Goal: Task Accomplishment & Management: Manage account settings

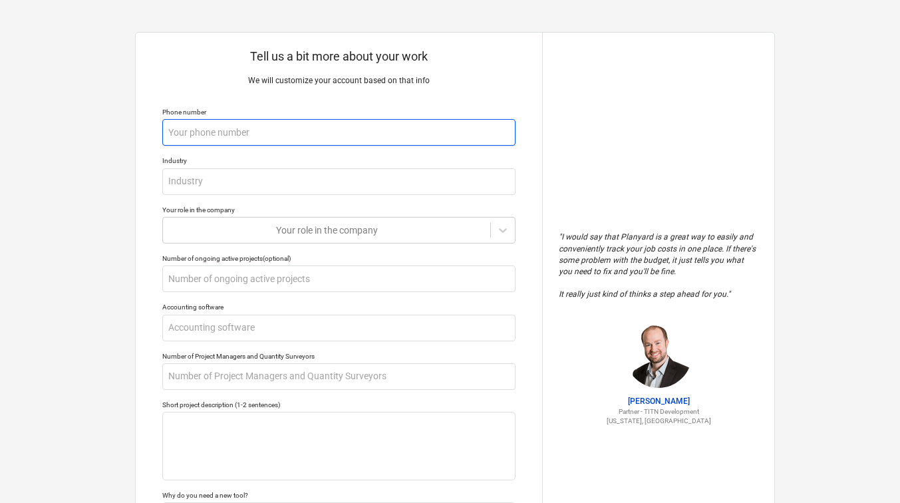
click at [253, 142] on input "text" at bounding box center [338, 132] width 353 height 27
type input "0"
type textarea "x"
type input "07"
type textarea "x"
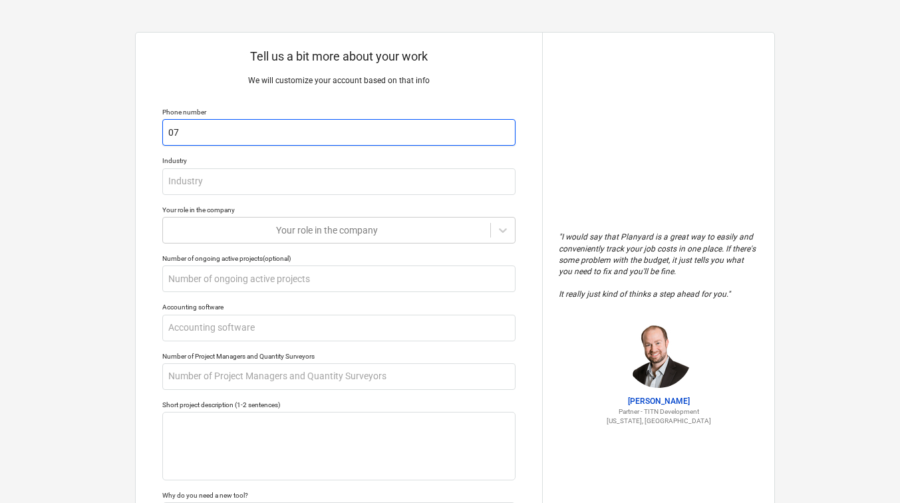
type input "074"
type textarea "x"
type input "0748"
type textarea "x"
type input "07484"
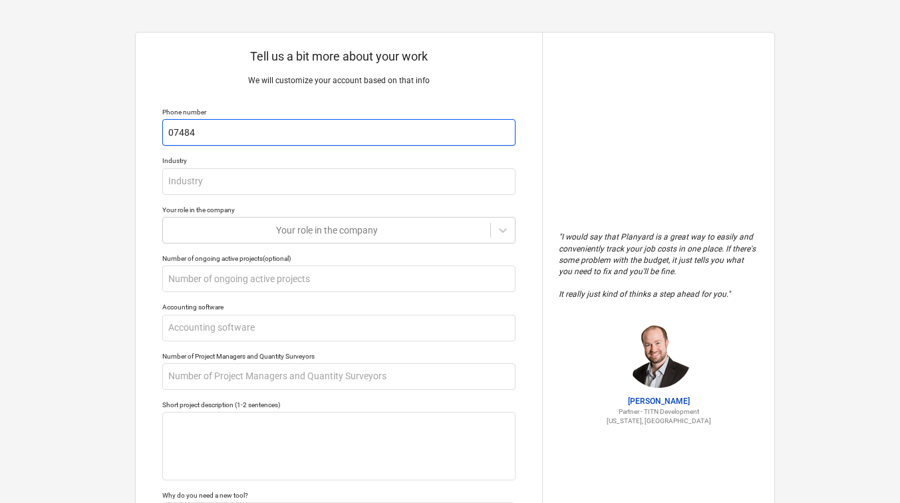
type textarea "x"
type input "074846"
type textarea "x"
type input "0748466"
type textarea "x"
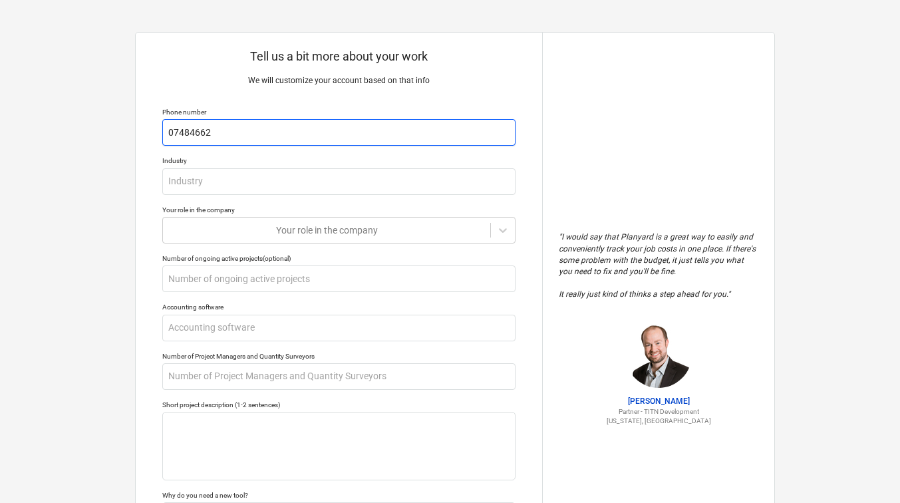
type input "074846628"
type textarea "x"
type input "0748466280"
type textarea "x"
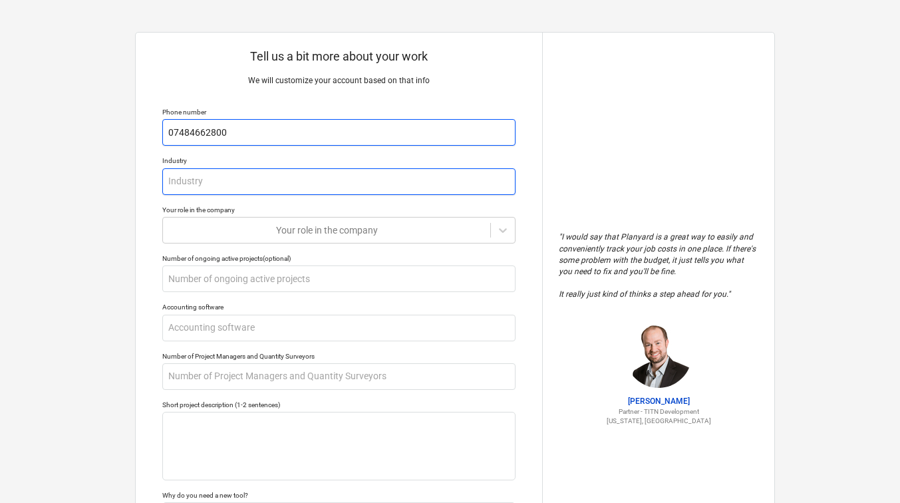
type input "07484662800"
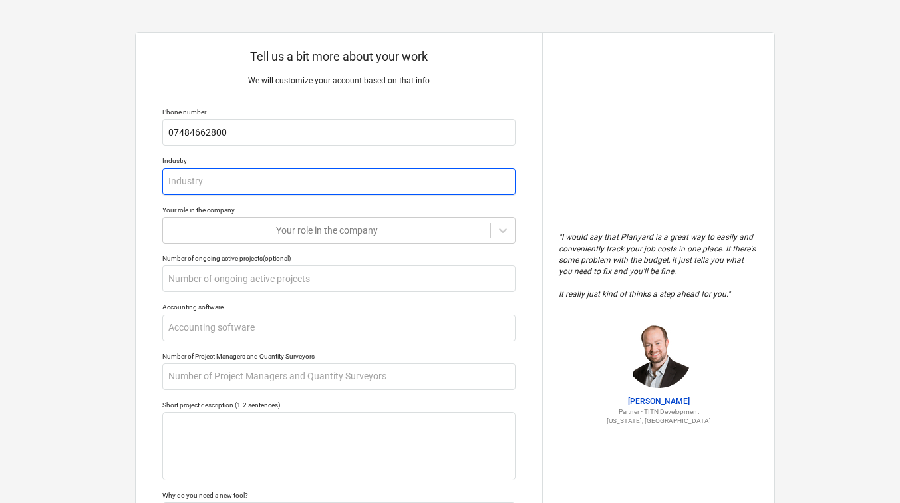
click at [211, 184] on input "text" at bounding box center [338, 181] width 353 height 27
type textarea "x"
type input "C"
type textarea "x"
type input "Co"
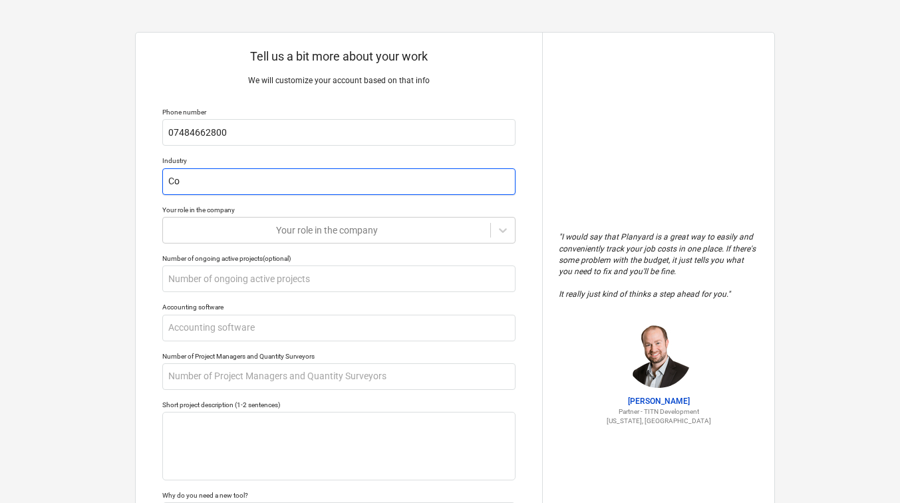
type textarea "x"
type input "Con"
type textarea "x"
type input "Cons"
type textarea "x"
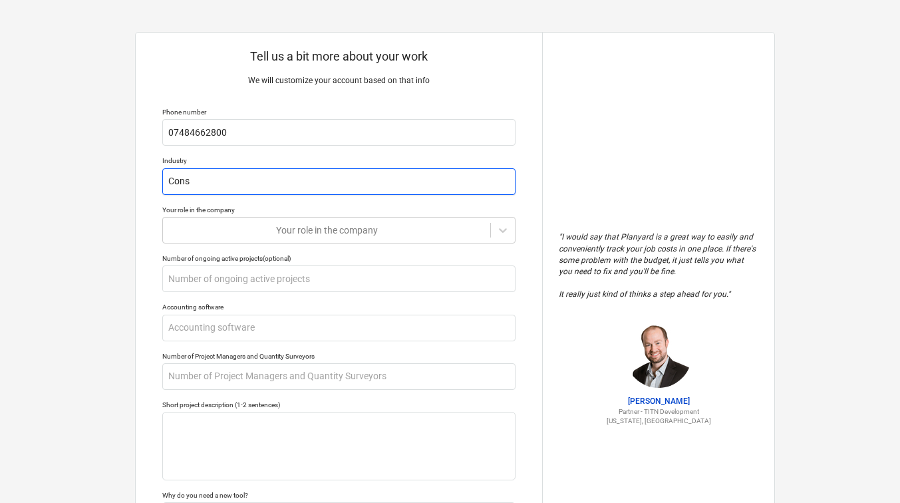
type input "Const"
type textarea "x"
type input "Constr"
type textarea "x"
type input "Constru"
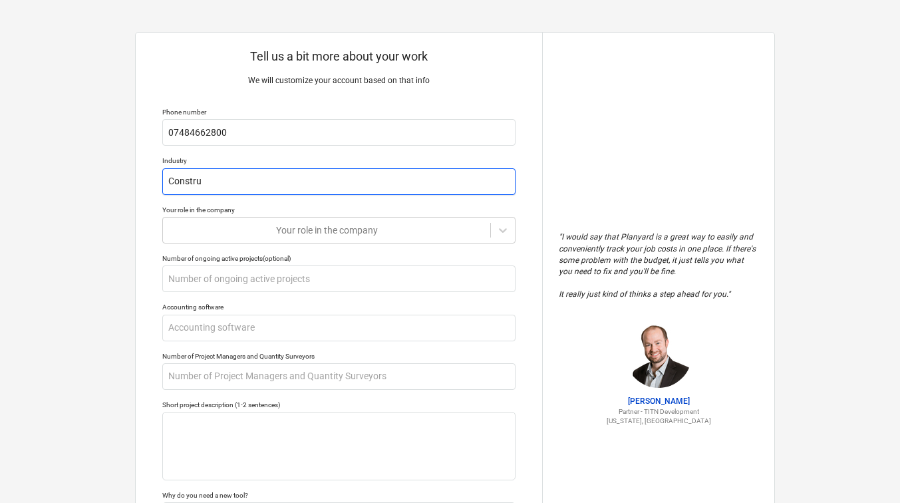
type textarea "x"
type input "Construc"
type textarea "x"
type input "Construct"
type textarea "x"
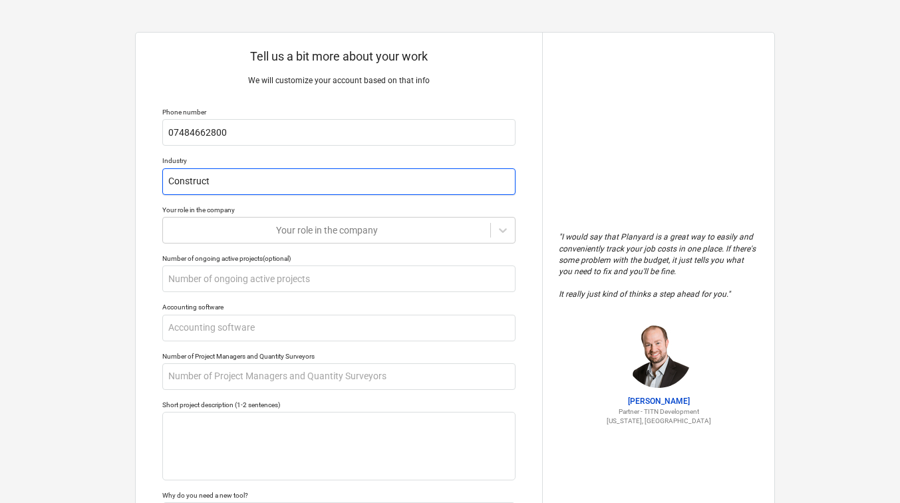
type input "Constructi"
type textarea "x"
type input "Constructio"
type textarea "x"
type input "Construction"
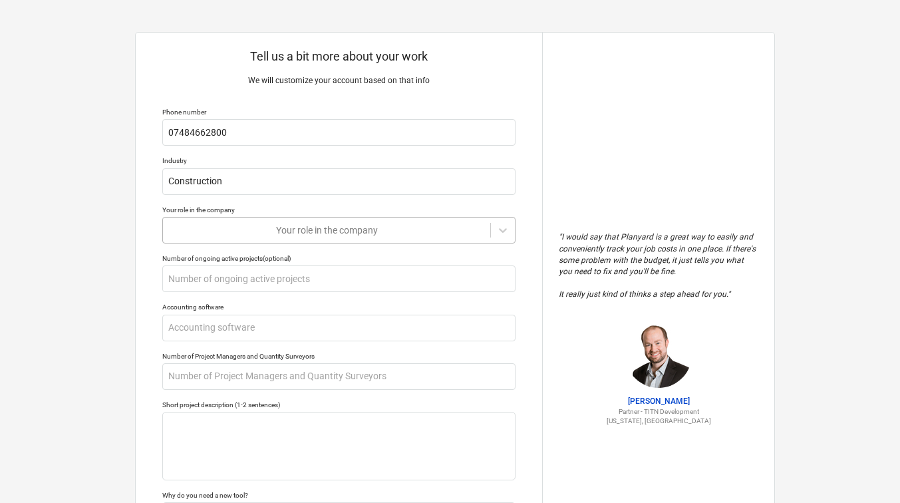
click at [265, 224] on div at bounding box center [327, 229] width 314 height 13
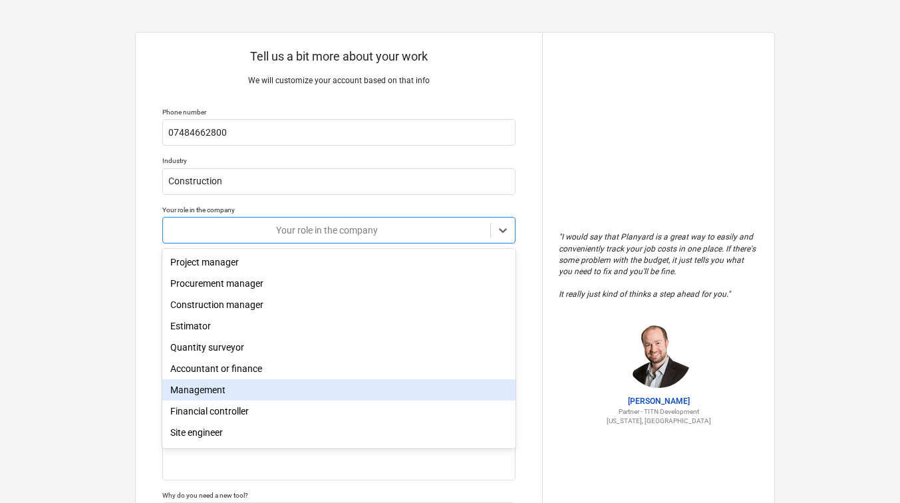
scroll to position [35, 0]
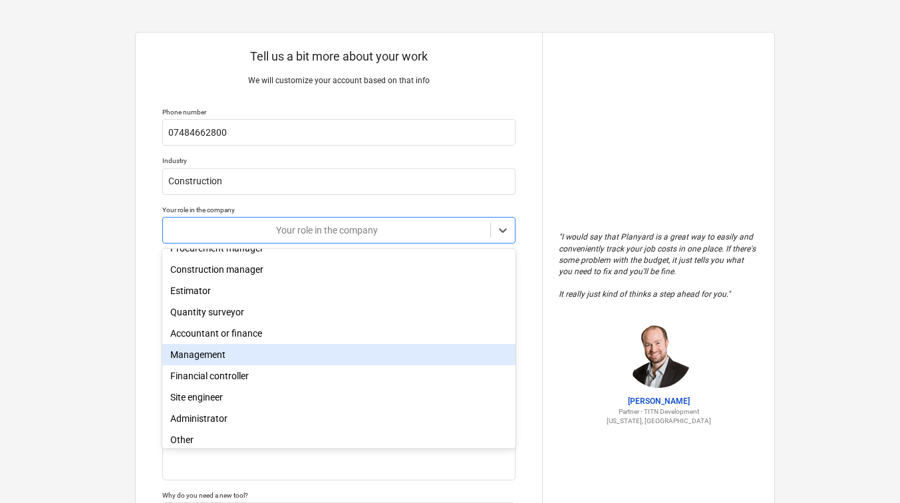
click at [206, 355] on div "Management" at bounding box center [338, 354] width 353 height 21
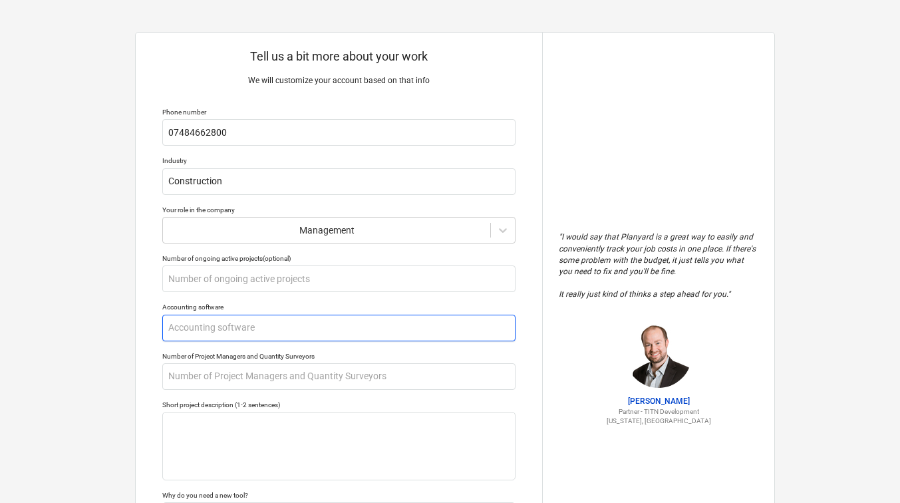
click at [231, 327] on input "text" at bounding box center [338, 327] width 353 height 27
type textarea "x"
type input "X"
type textarea "x"
type input "Xw"
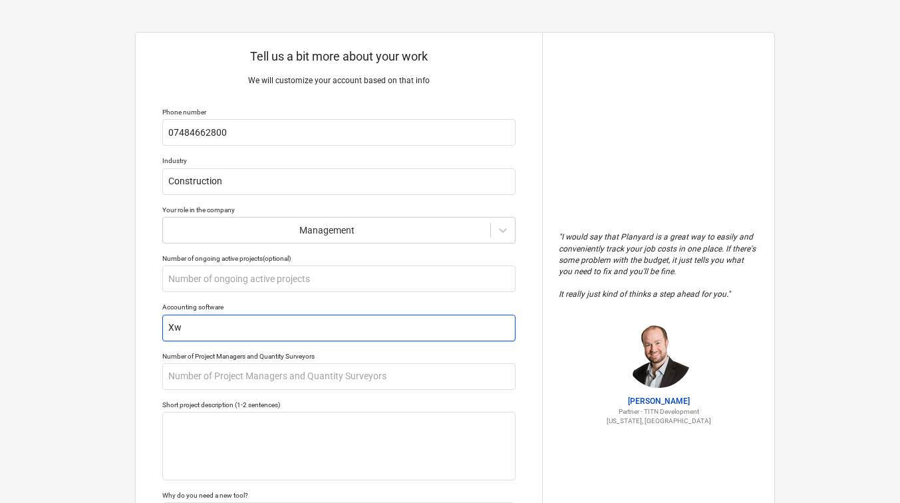
type textarea "x"
type input "X"
type textarea "x"
type input "Xe"
type textarea "x"
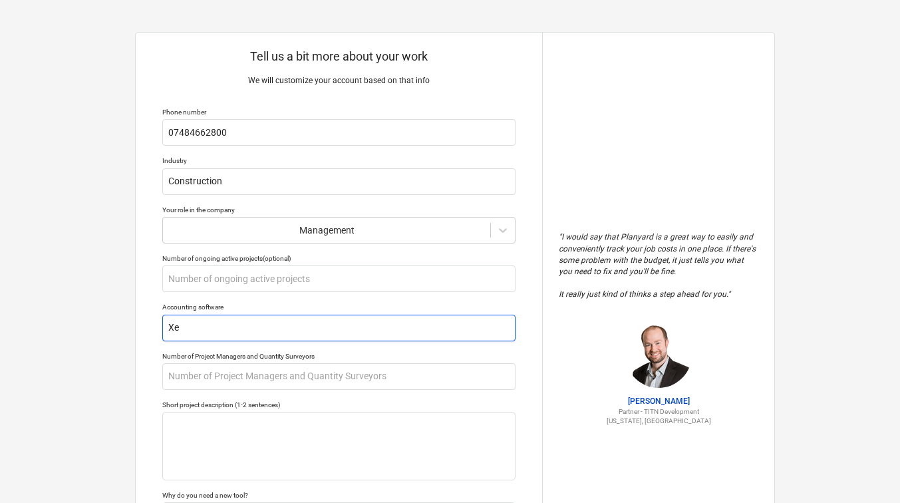
type input "Xer"
type textarea "x"
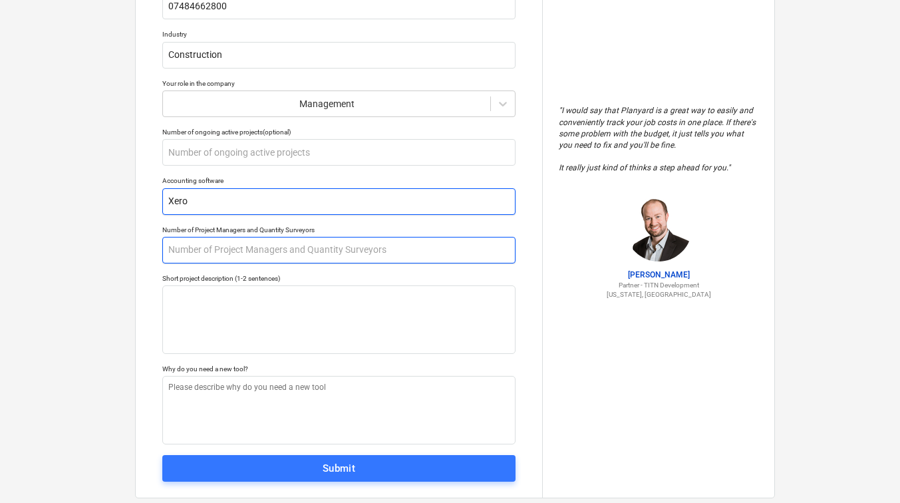
type input "Xero"
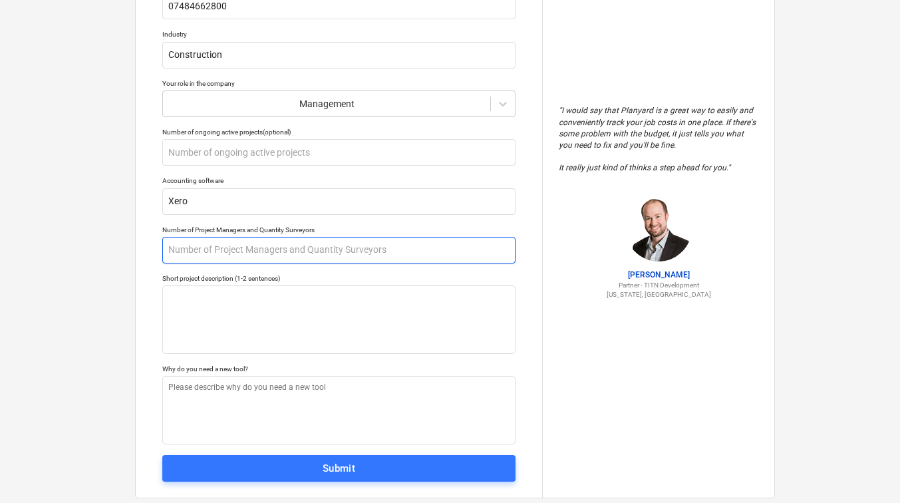
click at [237, 259] on input "text" at bounding box center [338, 250] width 353 height 27
type textarea "x"
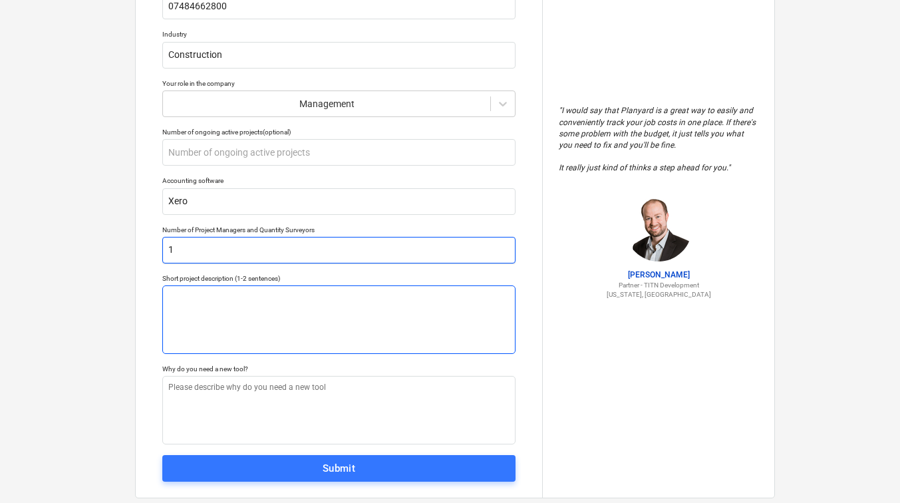
type input "1"
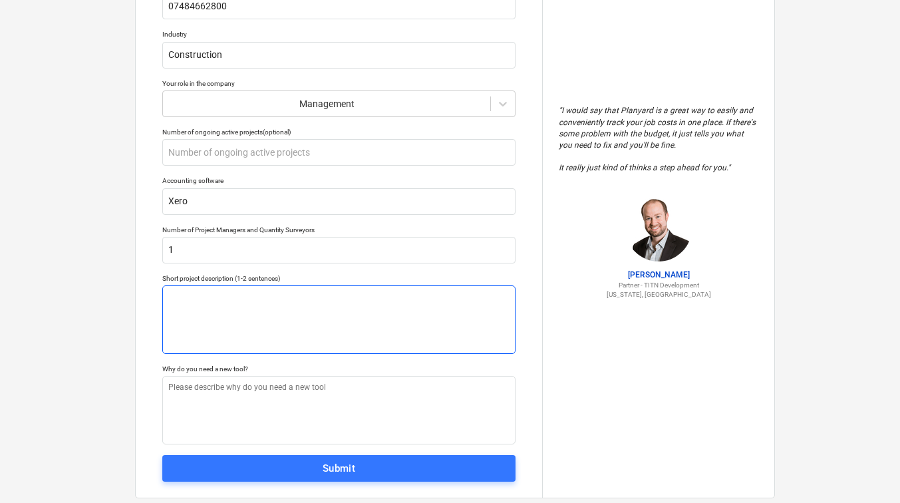
click at [229, 299] on textarea at bounding box center [338, 319] width 353 height 68
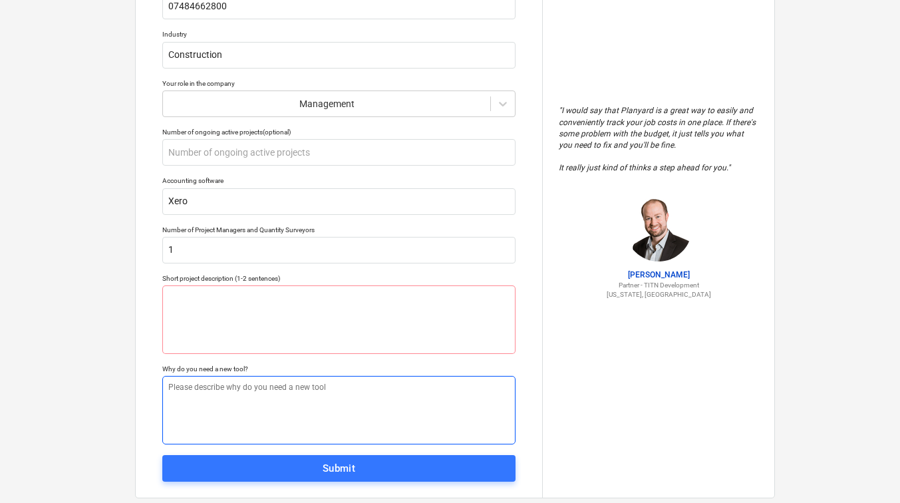
click at [225, 398] on textarea at bounding box center [338, 410] width 353 height 68
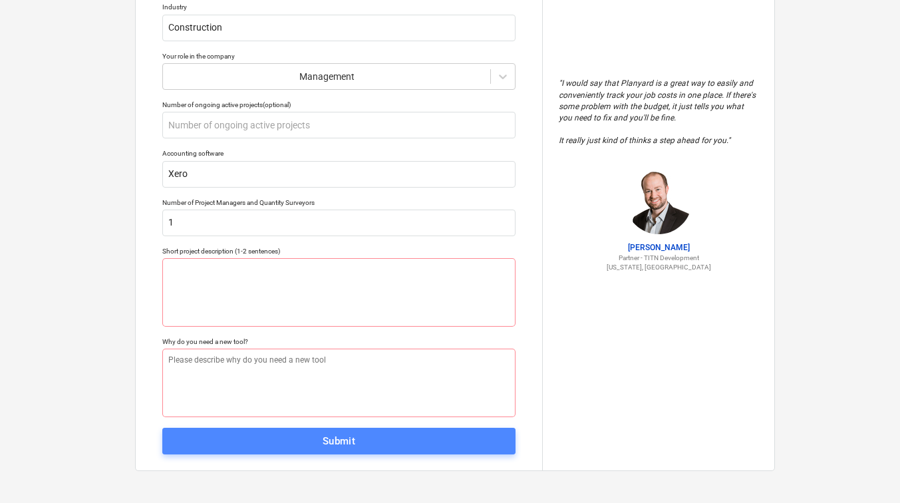
click at [277, 440] on span "Submit" at bounding box center [339, 440] width 324 height 17
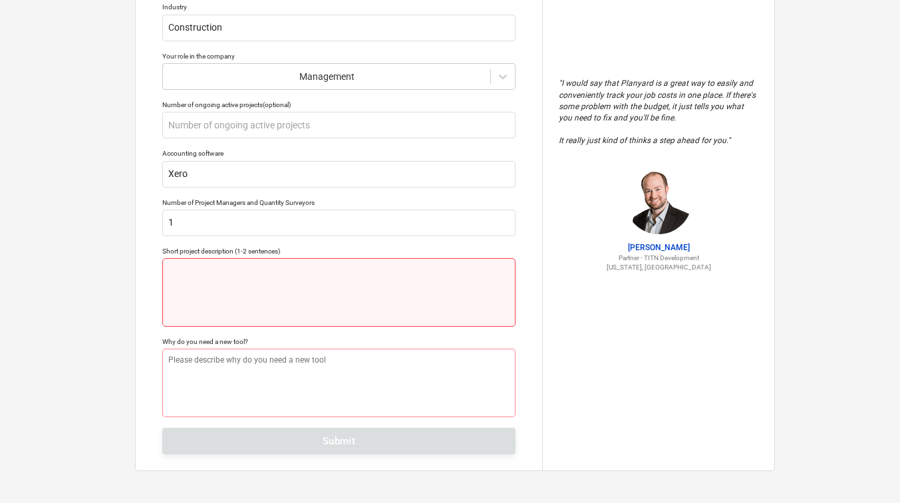
click at [176, 271] on textarea at bounding box center [338, 292] width 353 height 68
type textarea "x"
type textarea "M"
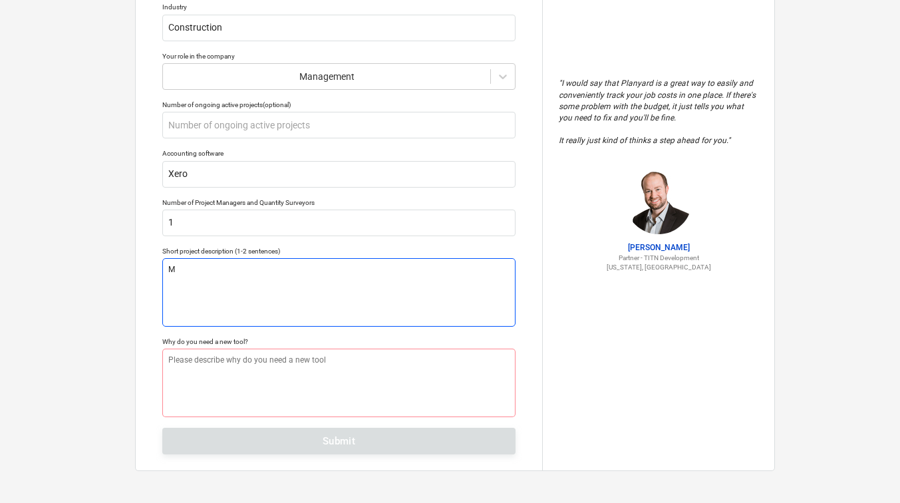
type textarea "x"
type textarea "Mu"
type textarea "x"
type textarea "Mul"
type textarea "x"
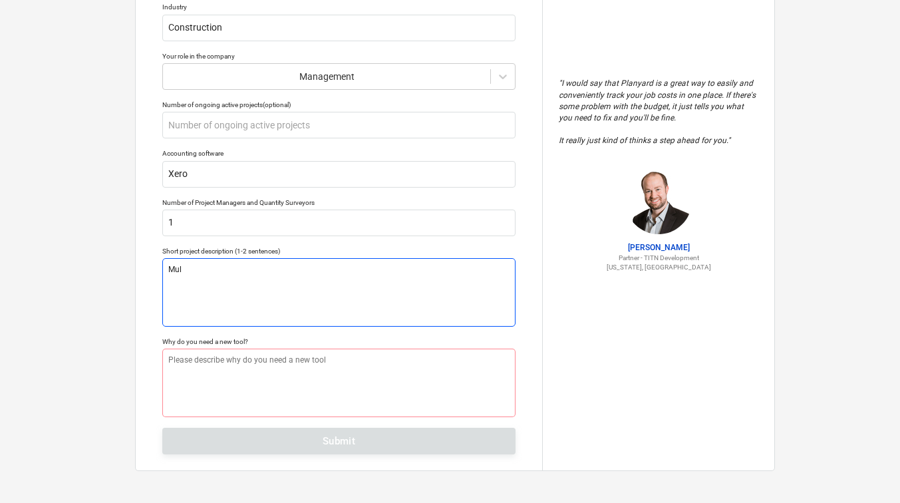
type textarea "Mult"
type textarea "x"
type textarea "Multi"
type textarea "x"
type textarea "Multip"
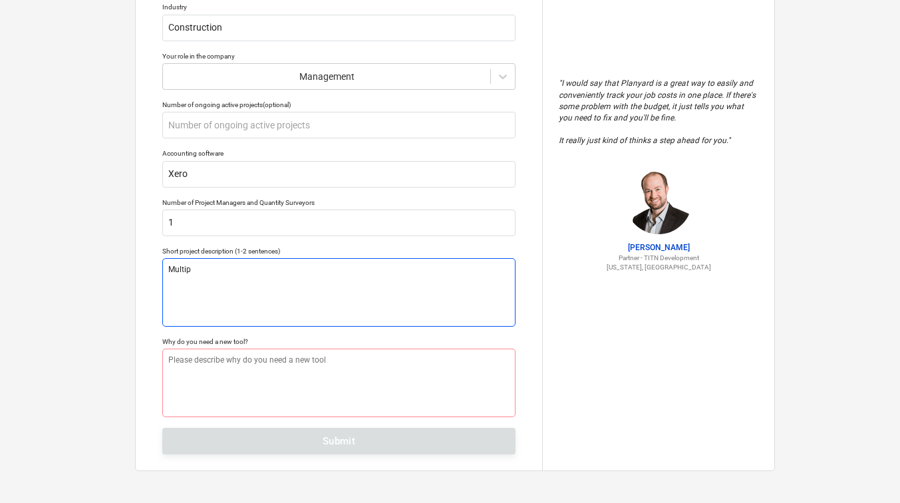
type textarea "x"
type textarea "Multipl"
type textarea "x"
type textarea "Multiple"
type textarea "x"
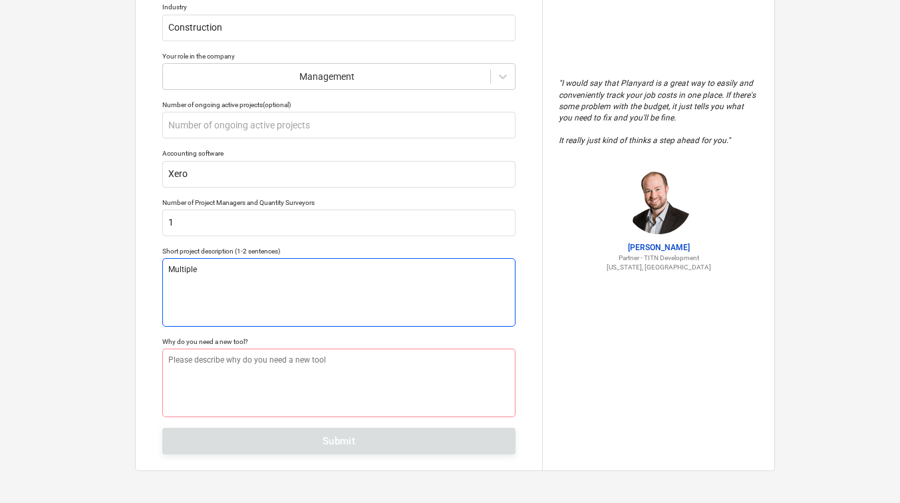
type textarea "Multiple"
type textarea "x"
type textarea "Multiple n"
type textarea "x"
type textarea "Multiple ne"
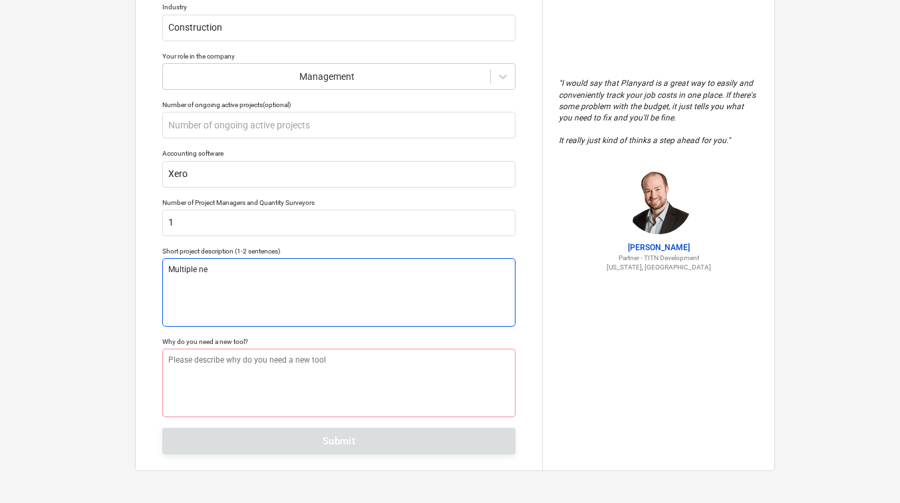
type textarea "x"
type textarea "Multiple new"
type textarea "x"
type textarea "Multiple new"
type textarea "x"
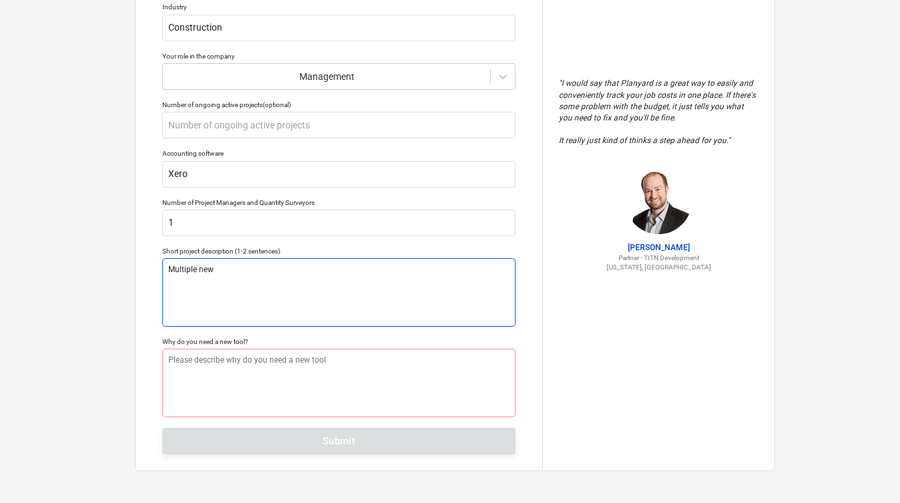
type textarea "Multiple new b"
type textarea "x"
type textarea "Multiple new bu"
type textarea "x"
type textarea "Multiple new [PERSON_NAME]"
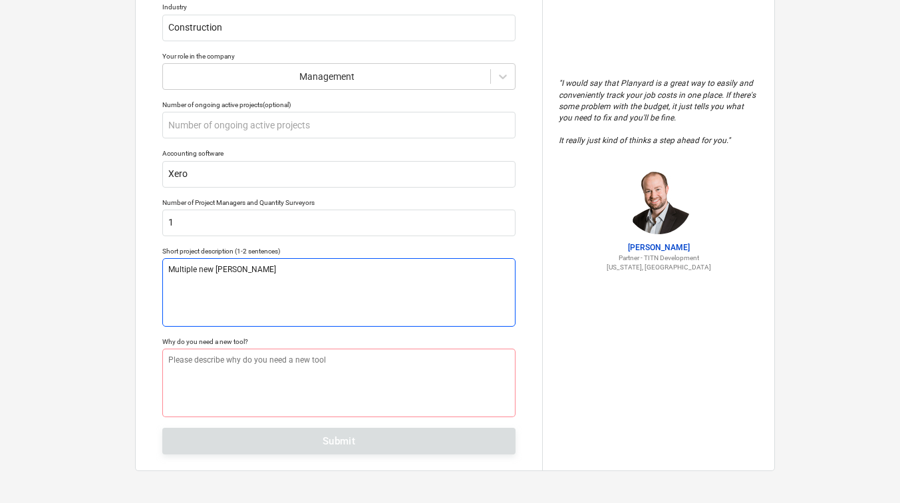
type textarea "x"
type textarea "Multiple new buil"
type textarea "x"
type textarea "Multiple new build"
type textarea "x"
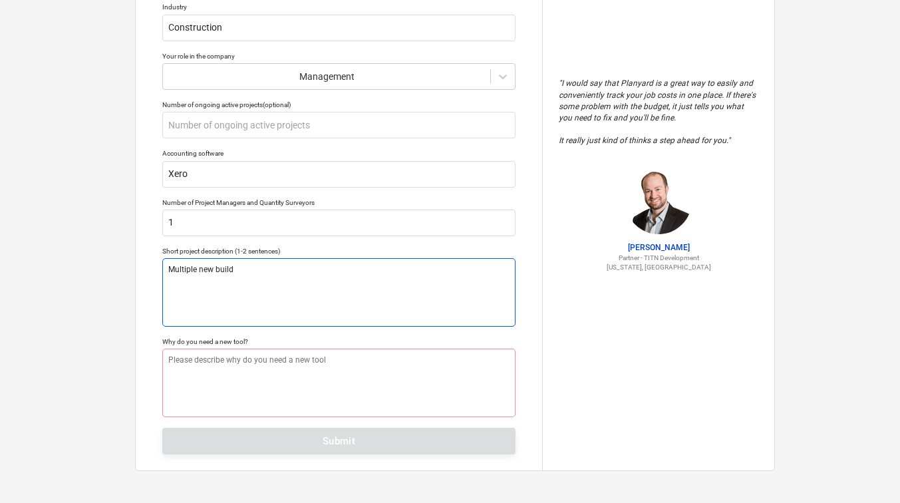
type textarea "Multiple new build"
type textarea "x"
type textarea "Multiple new build p"
type textarea "x"
type textarea "Multiple new build pr"
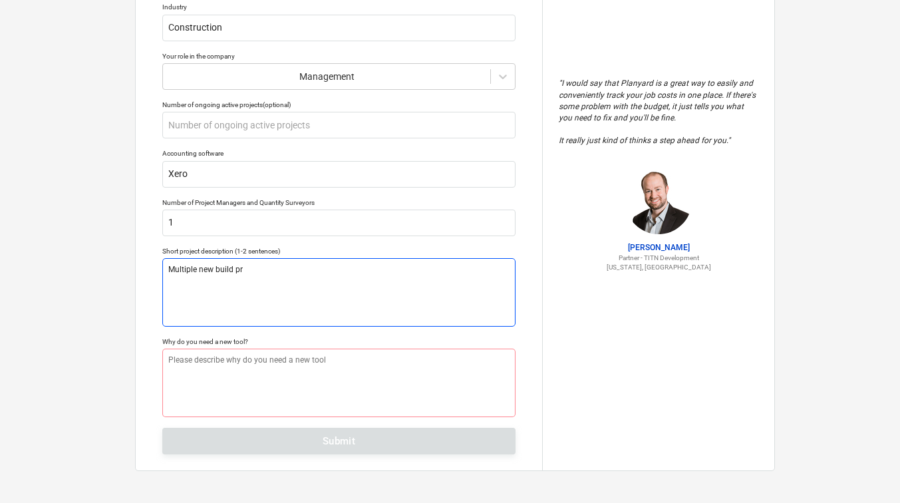
type textarea "x"
type textarea "Multiple new build pro"
type textarea "x"
type textarea "Multiple new build proj"
type textarea "x"
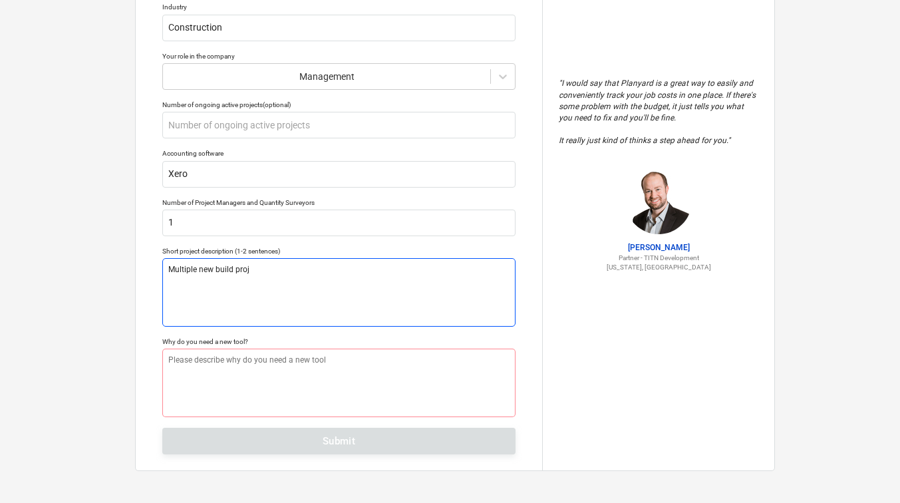
type textarea "Multiple new build proje"
type textarea "x"
type textarea "Multiple new build projec"
type textarea "x"
type textarea "Multiple new build project"
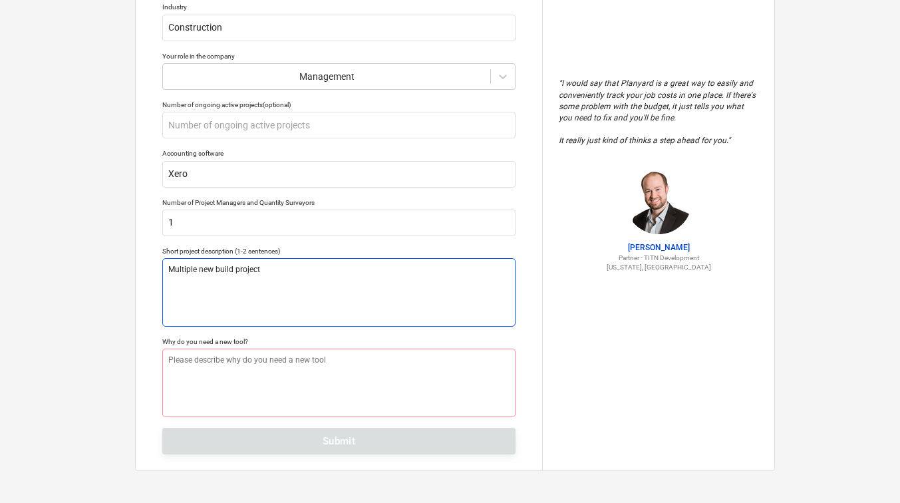
type textarea "x"
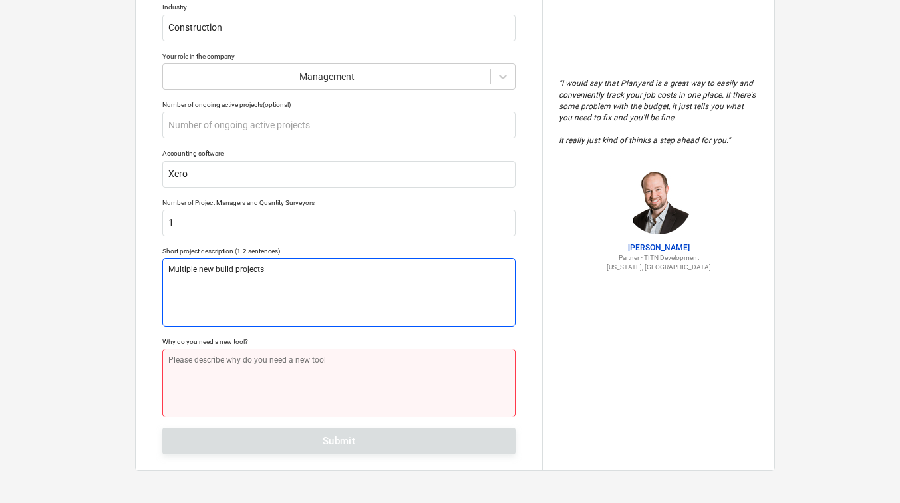
type textarea "Multiple new build projects"
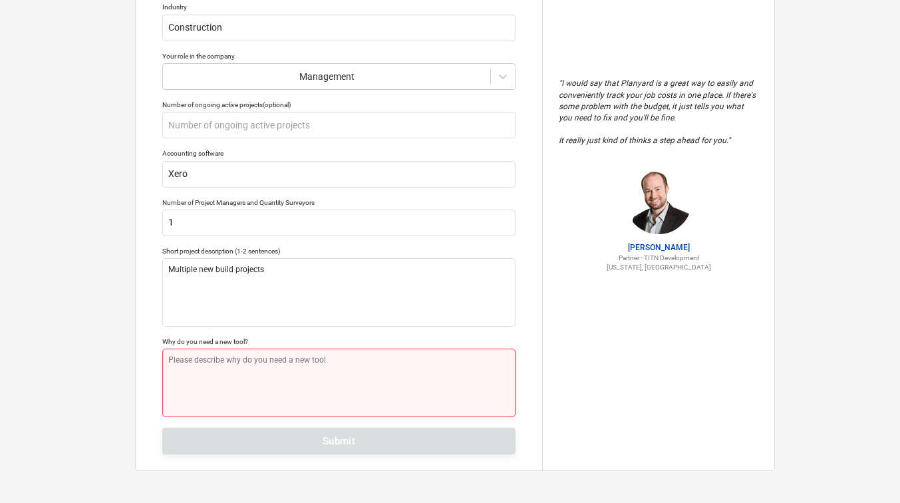
type textarea "x"
click at [217, 366] on textarea at bounding box center [338, 382] width 353 height 68
type textarea "R"
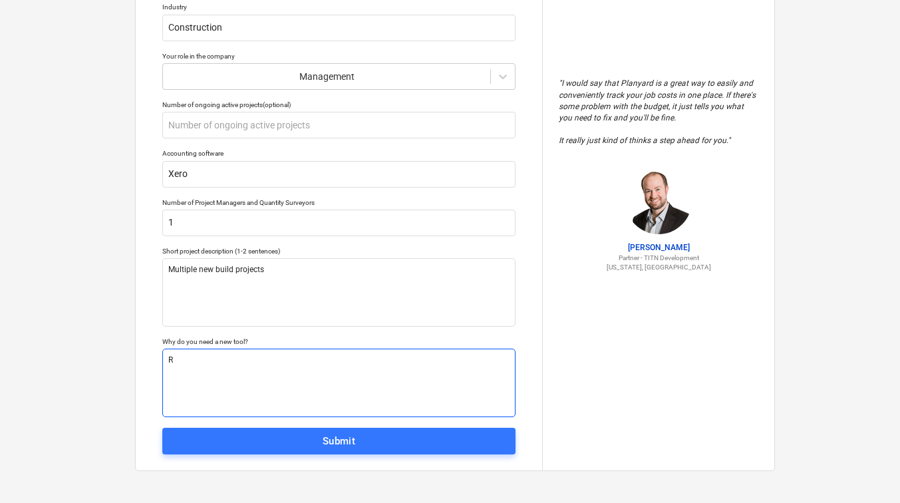
type textarea "x"
type textarea "Re"
type textarea "x"
type textarea "Rep"
type textarea "x"
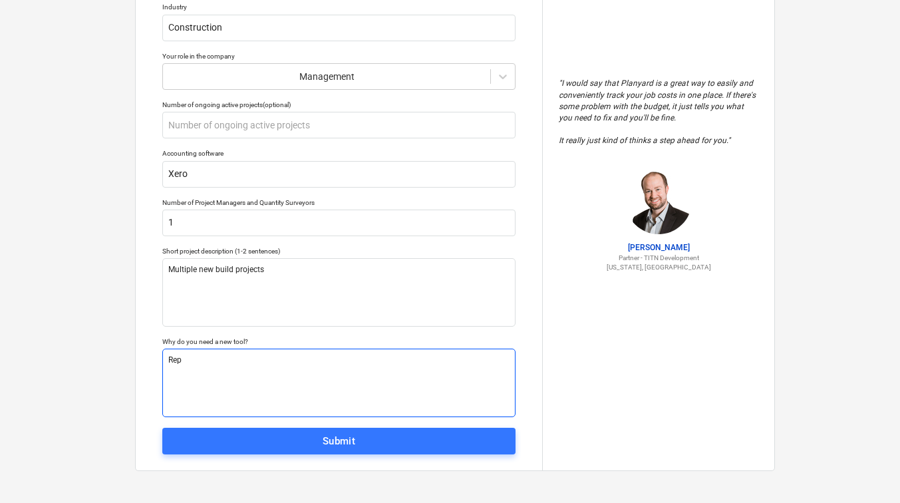
type textarea "Repl"
type textarea "x"
type textarea "Repla"
type textarea "x"
type textarea "Replac"
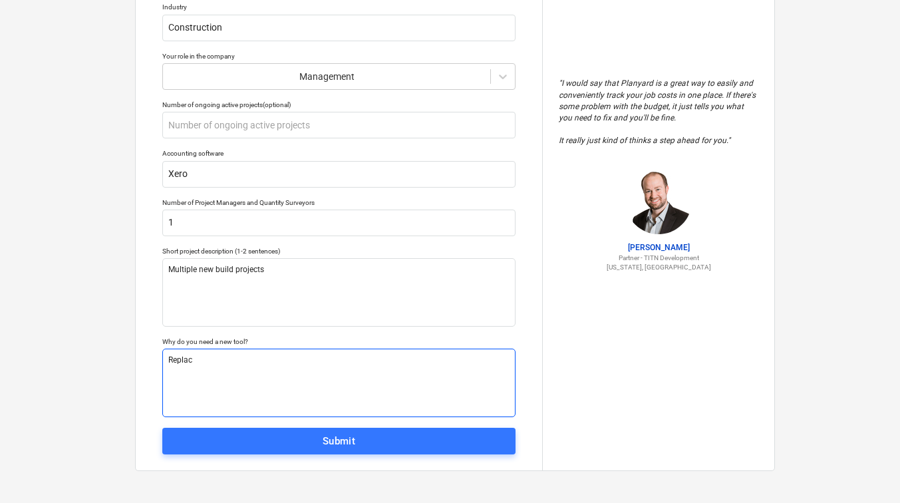
type textarea "x"
type textarea "Replace"
type textarea "x"
type textarea "Replace"
type textarea "x"
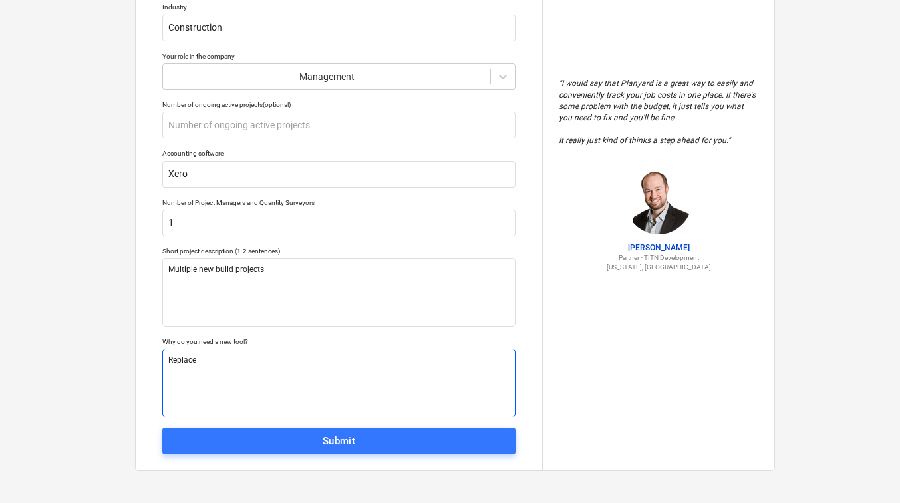
type textarea "Replace s"
type textarea "x"
type textarea "Replace sp"
type textarea "x"
type textarea "Replace spr"
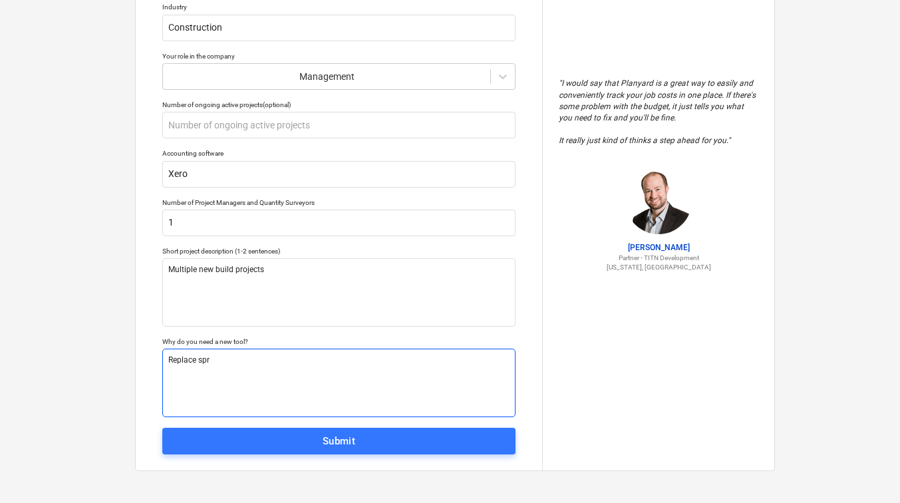
type textarea "x"
type textarea "Replace spre"
type textarea "x"
type textarea "Replace sprea"
type textarea "x"
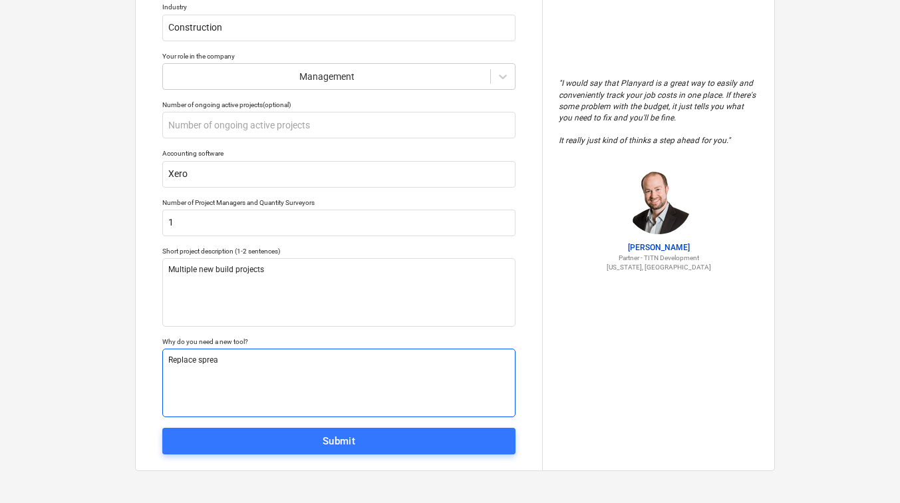
type textarea "Replace spread"
type textarea "x"
type textarea "Replace spreads"
type textarea "x"
type textarea "Replace spreadsh"
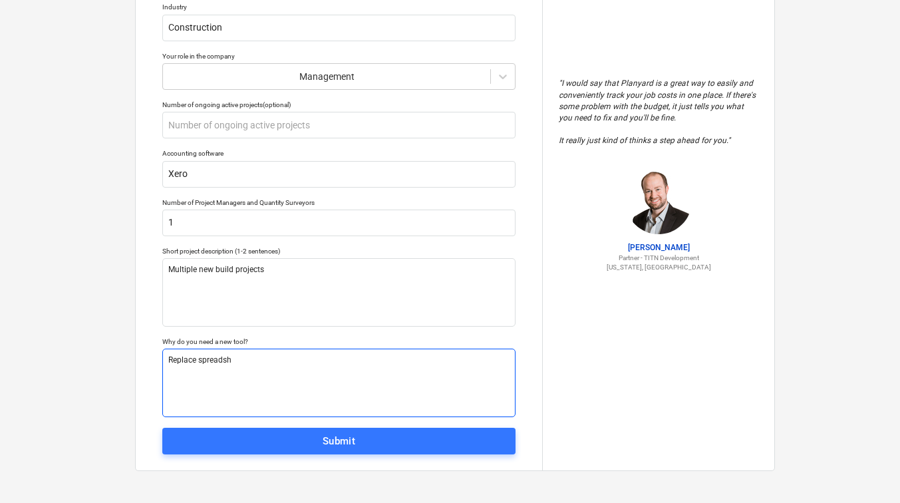
type textarea "x"
type textarea "Replace spreadshe"
type textarea "x"
type textarea "Replace spreadshee"
type textarea "x"
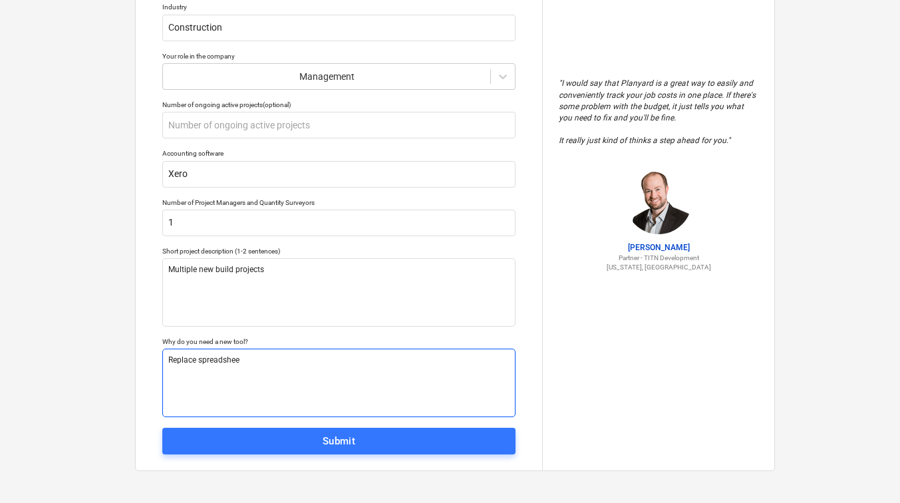
type textarea "Replace spreadsheet"
type textarea "x"
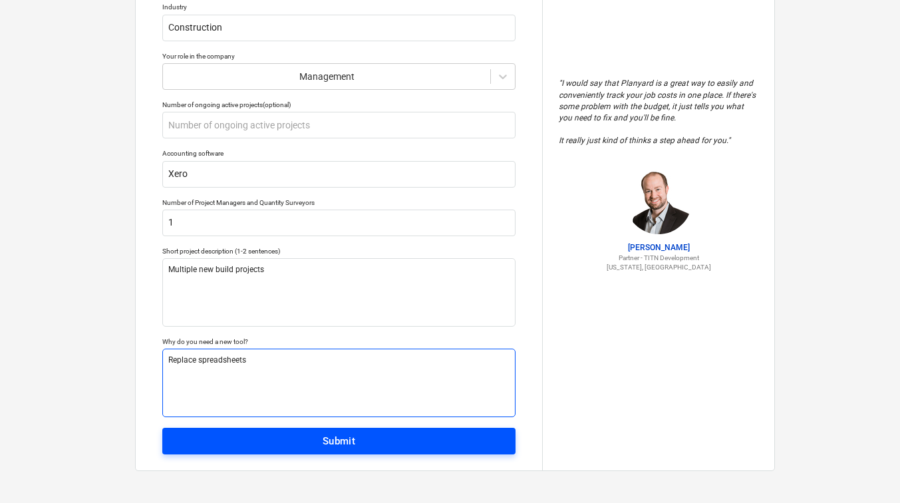
type textarea "Replace spreadsheets"
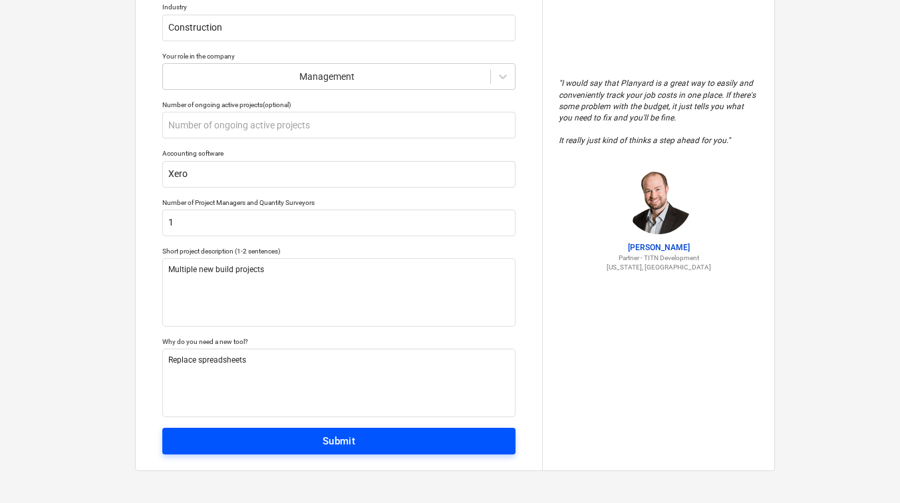
click at [257, 436] on span "Submit" at bounding box center [339, 440] width 324 height 17
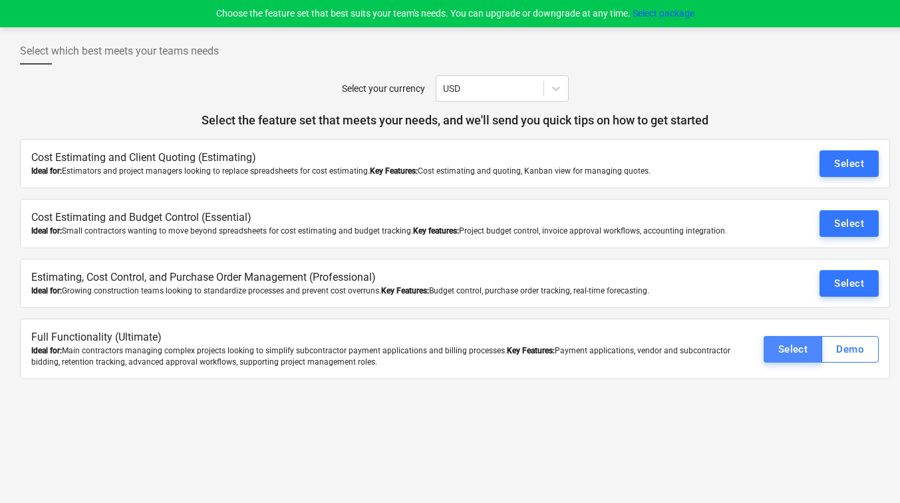
click at [769, 350] on button "Select" at bounding box center [792, 349] width 59 height 27
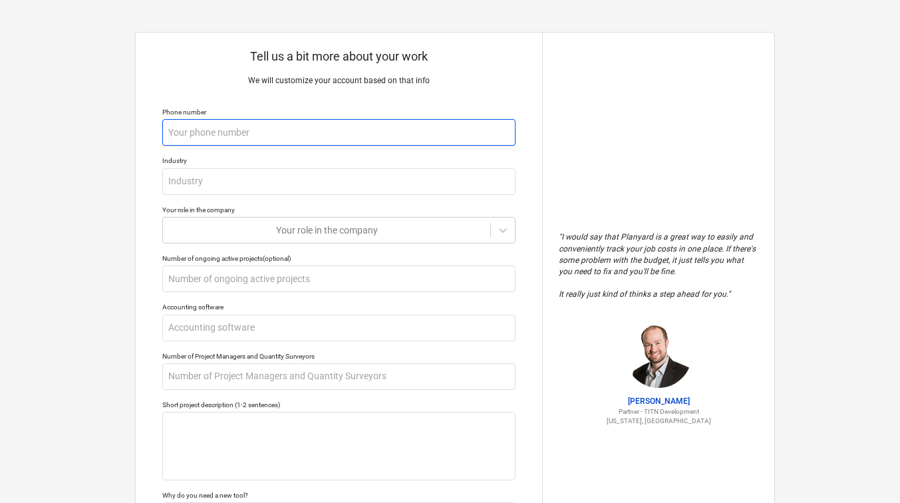
click at [211, 137] on input "text" at bounding box center [338, 132] width 353 height 27
type textarea "x"
type input "0"
type textarea "x"
type input "07"
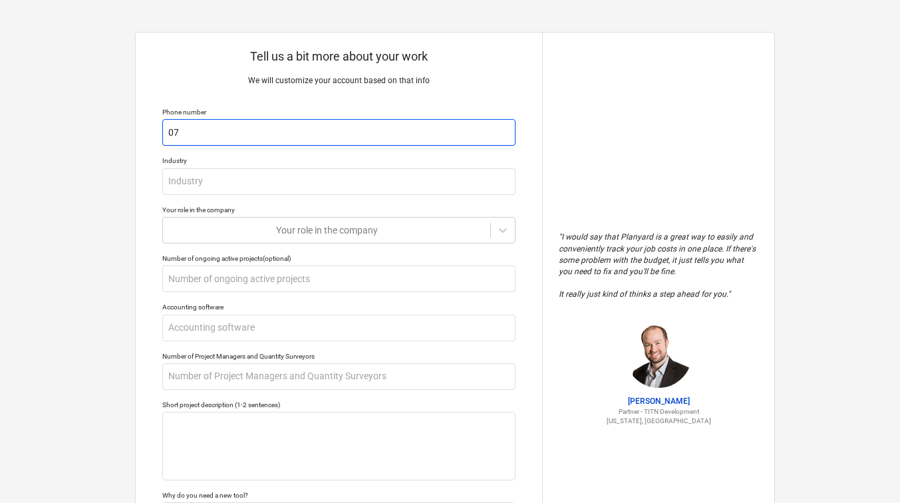
type textarea "x"
type input "074"
type textarea "x"
type input "0748"
type textarea "x"
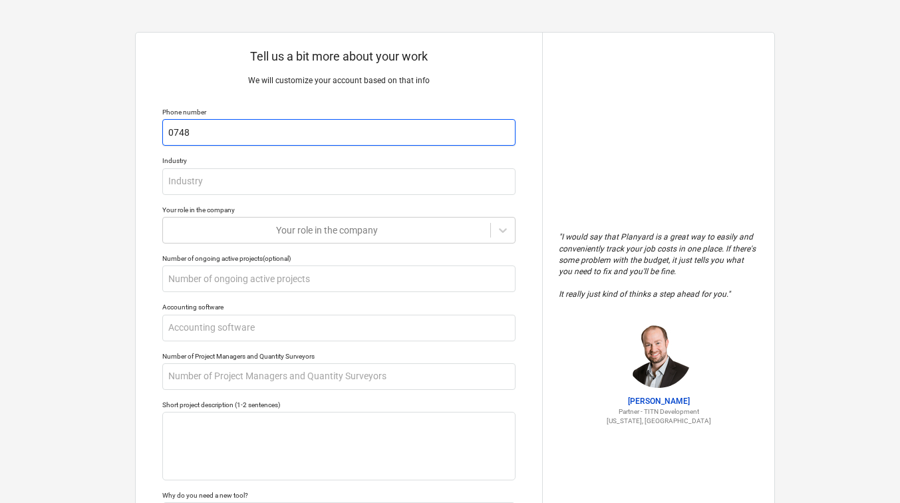
type input "07484"
type textarea "x"
type input "074846"
type textarea "x"
type input "0748466"
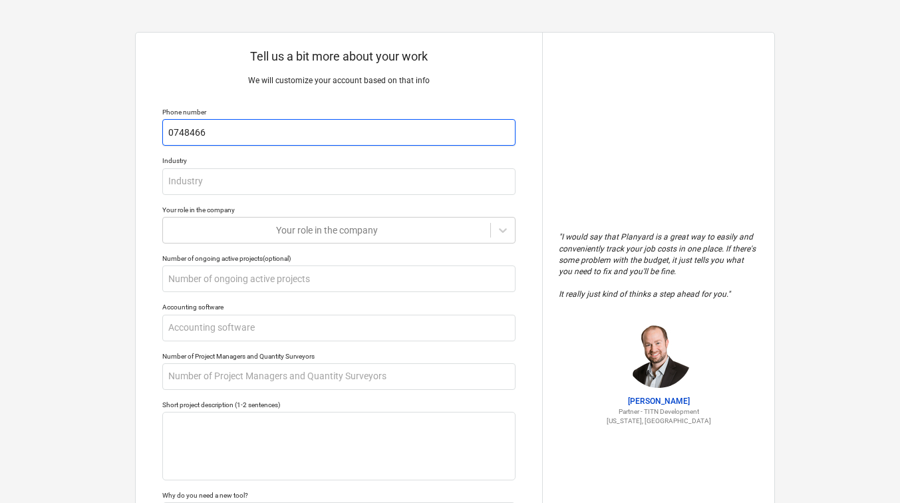
type textarea "x"
type input "07484662"
type textarea "x"
type input "074846628"
type textarea "x"
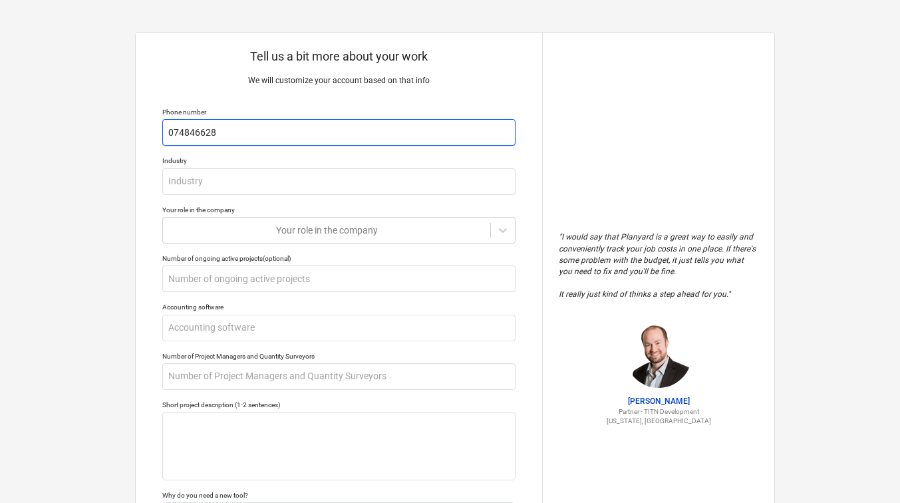
type input "0748466280"
type textarea "x"
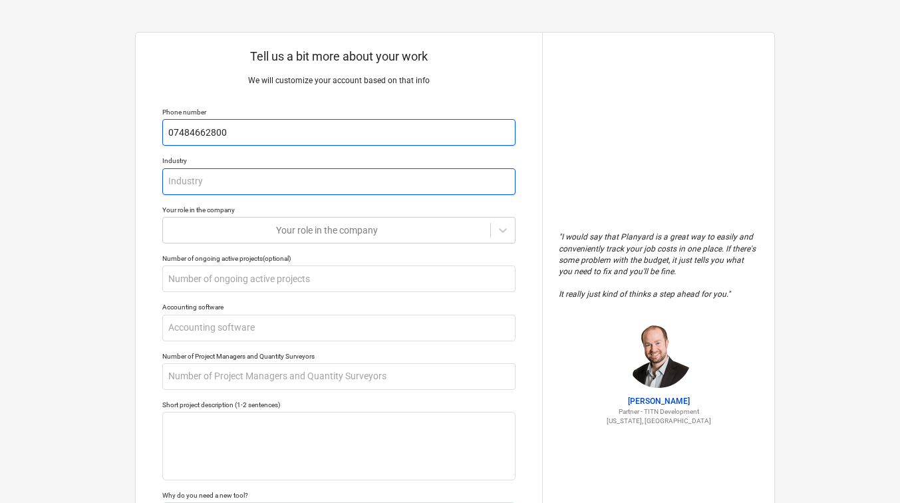
type input "07484662800"
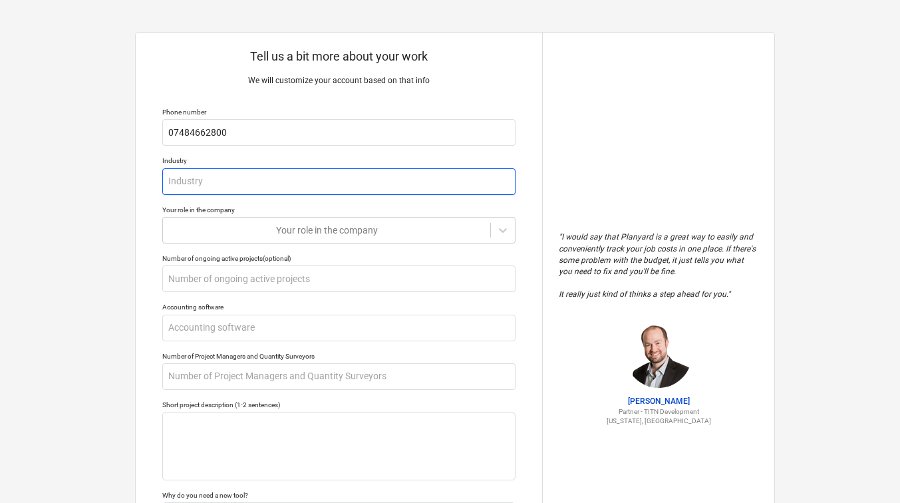
click at [213, 180] on input "text" at bounding box center [338, 181] width 353 height 27
type textarea "x"
type input "C"
type textarea "x"
type input "Co"
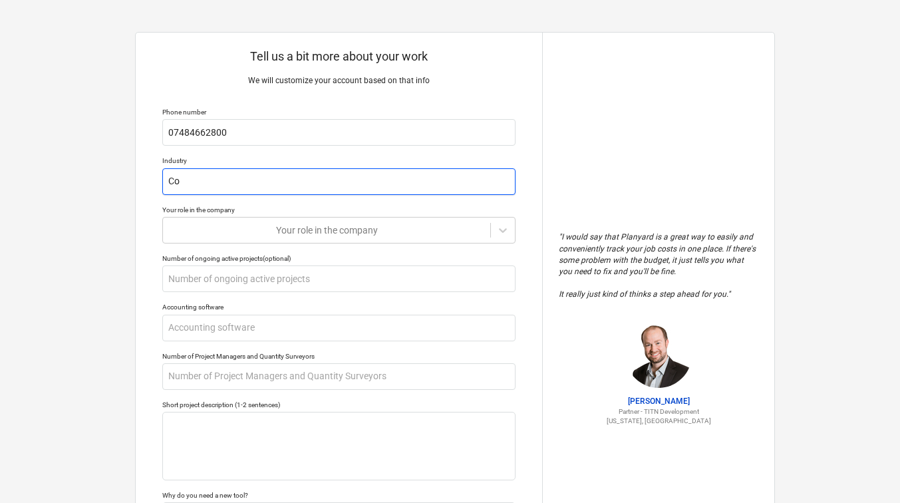
type textarea "x"
type input "Con"
type textarea "x"
type input "Cons"
type textarea "x"
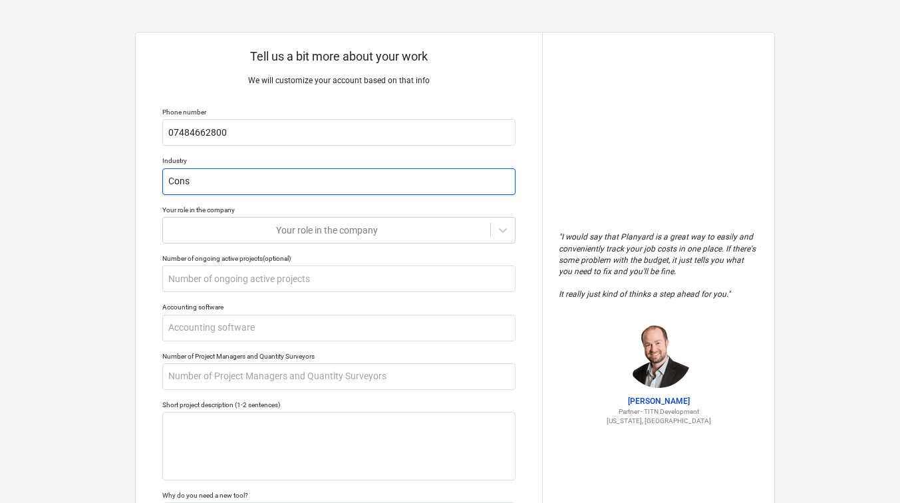
type input "Const"
type textarea "x"
type input "Constr"
type textarea "x"
type input "Constru"
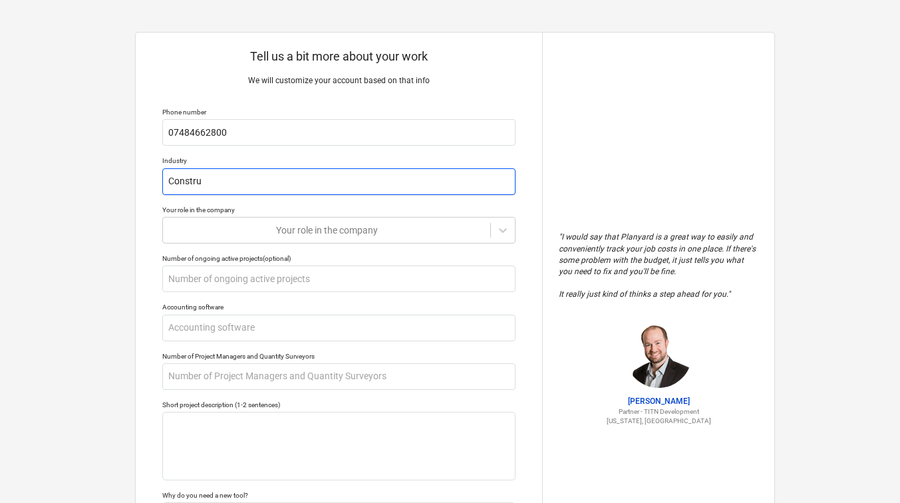
type textarea "x"
type input "Construc"
type textarea "x"
type input "Construct"
type textarea "x"
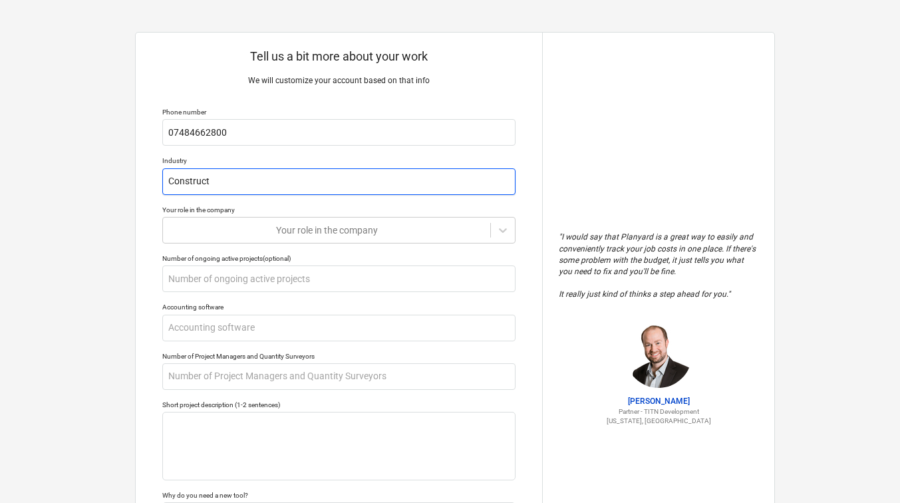
type input "Constructi"
type textarea "x"
type input "Constructio"
type textarea "x"
type input "Construction"
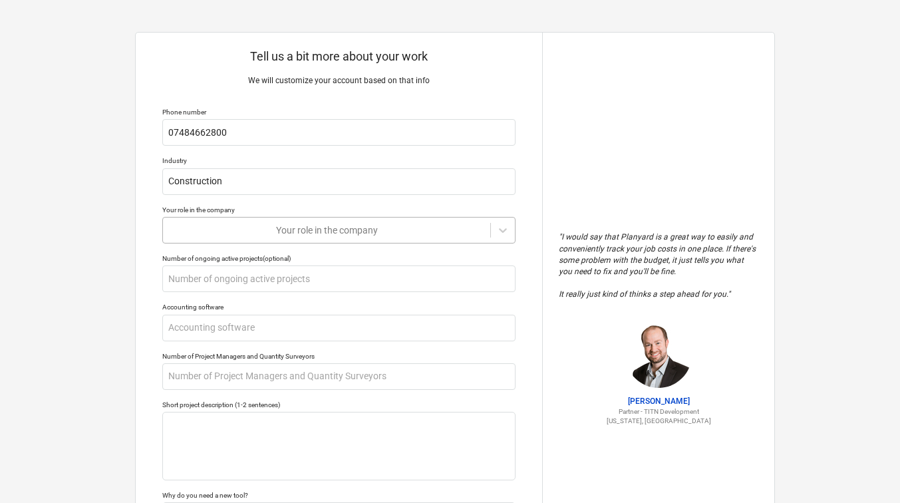
click at [271, 223] on div at bounding box center [327, 229] width 314 height 13
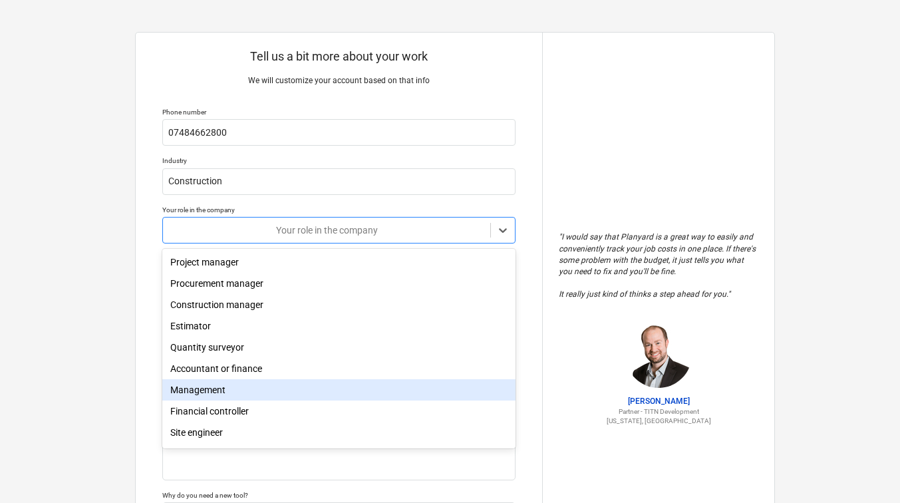
click at [213, 395] on div "Management" at bounding box center [338, 389] width 353 height 21
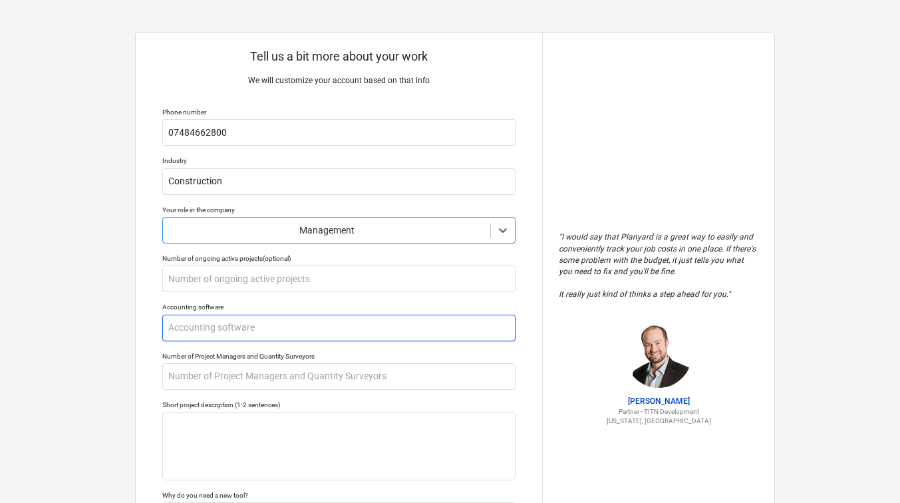
click at [215, 330] on input "text" at bounding box center [338, 327] width 353 height 27
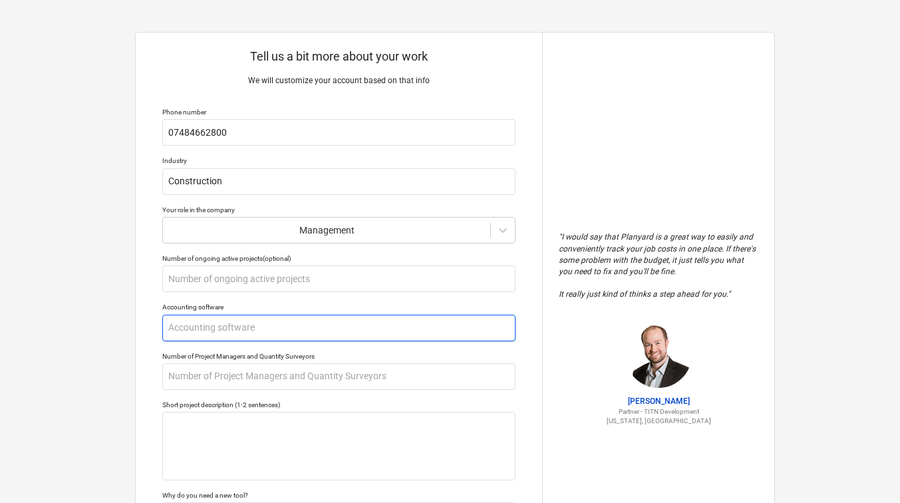
type textarea "x"
type input "X"
type textarea "x"
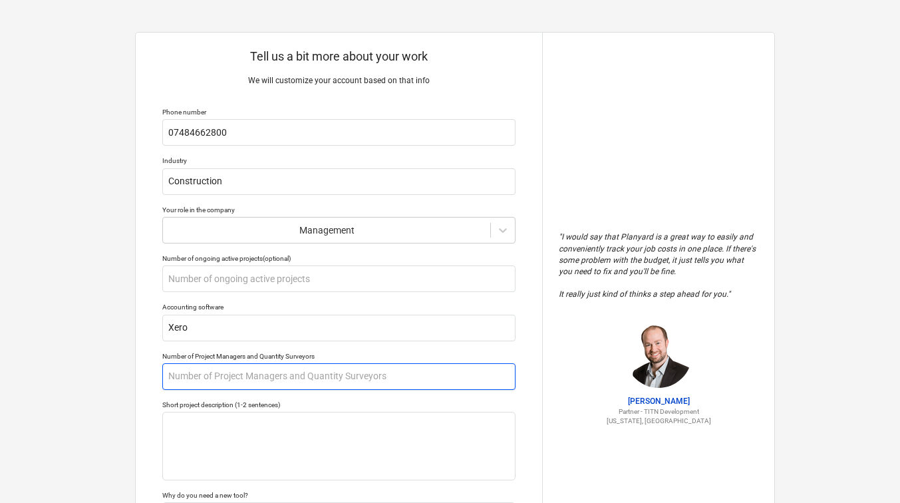
click at [225, 375] on input "text" at bounding box center [338, 376] width 353 height 27
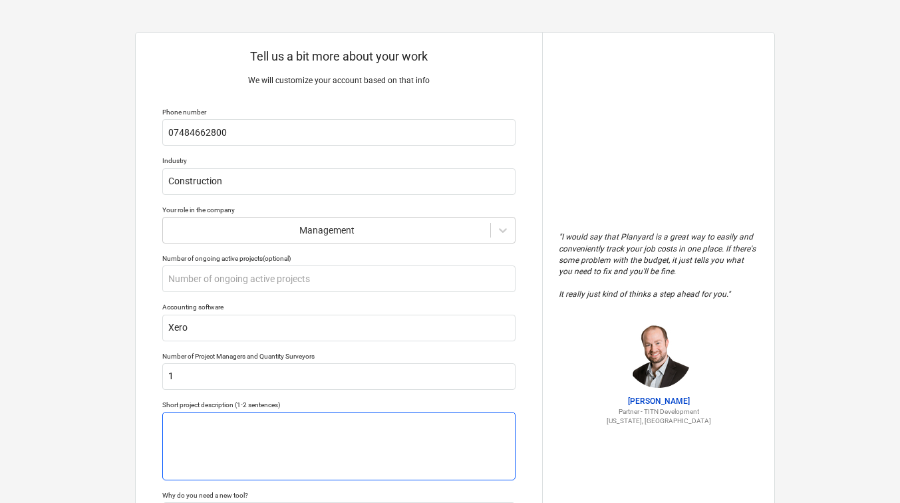
click at [217, 421] on textarea at bounding box center [338, 446] width 353 height 68
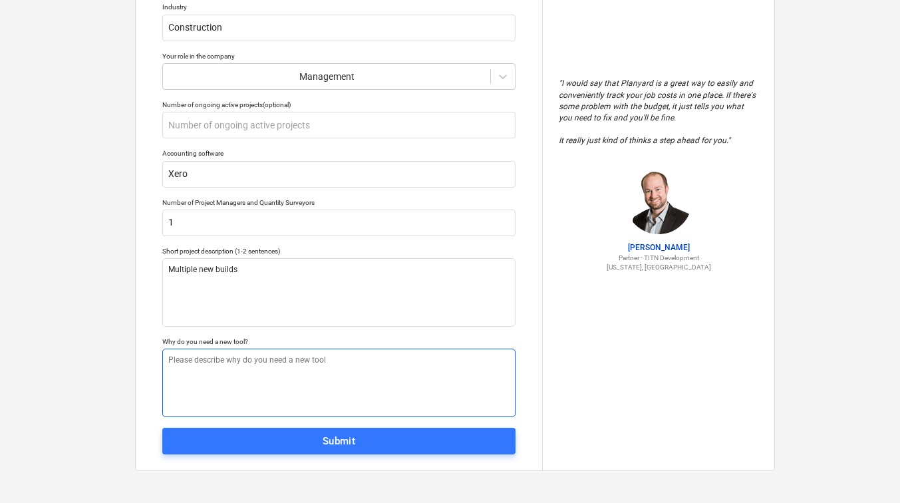
click at [212, 364] on textarea at bounding box center [338, 382] width 353 height 68
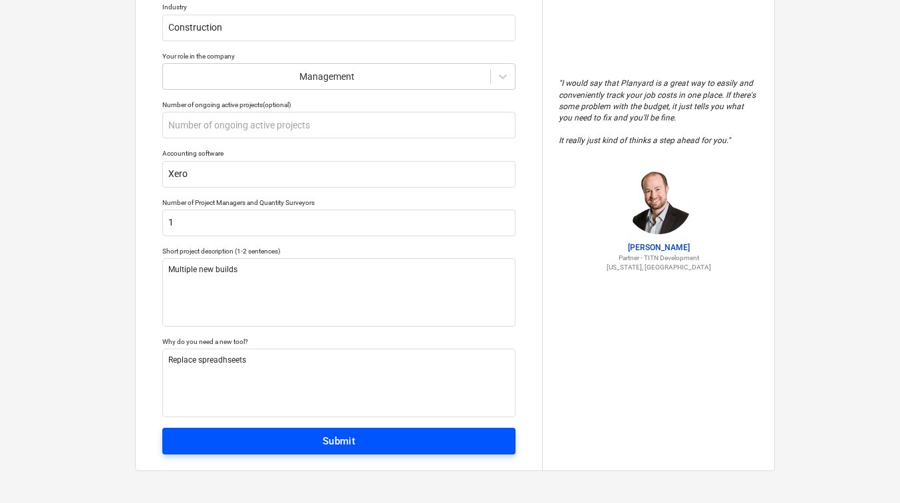
click at [278, 430] on button "Submit" at bounding box center [338, 441] width 353 height 27
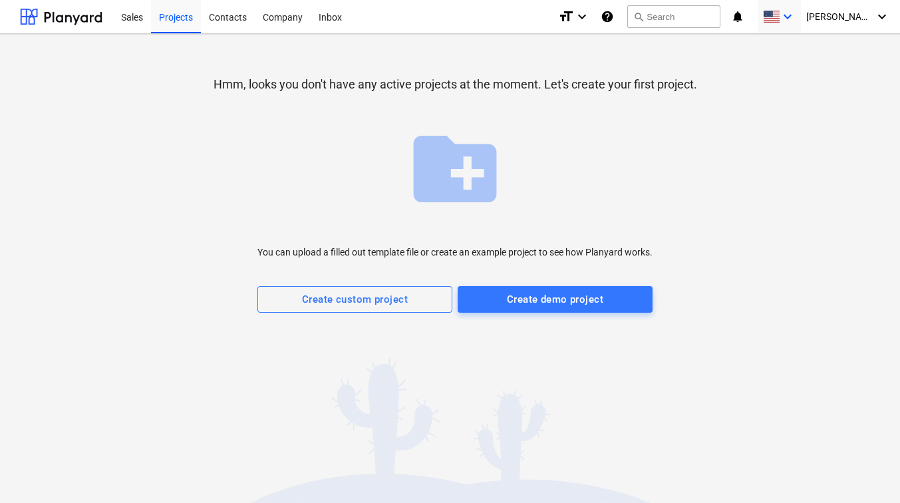
click at [795, 18] on icon "keyboard_arrow_down" at bounding box center [787, 17] width 16 height 16
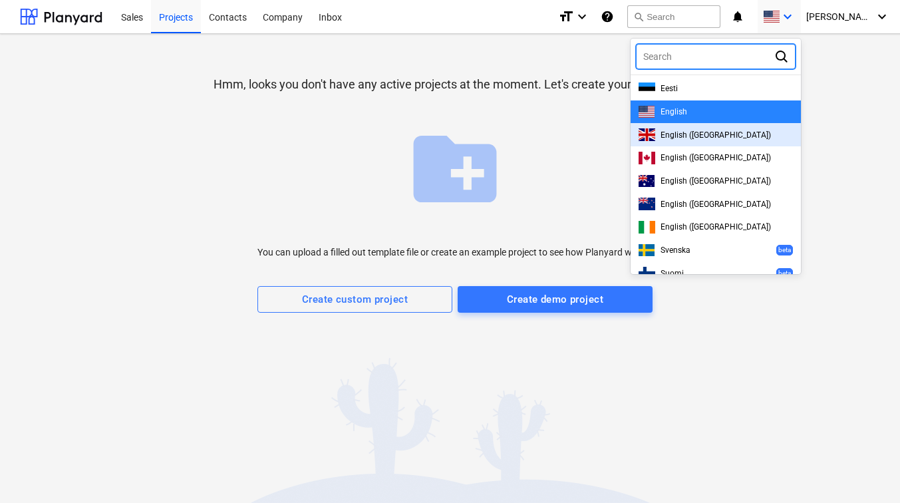
click at [721, 128] on div "English ([GEOGRAPHIC_DATA])" at bounding box center [715, 134] width 154 height 13
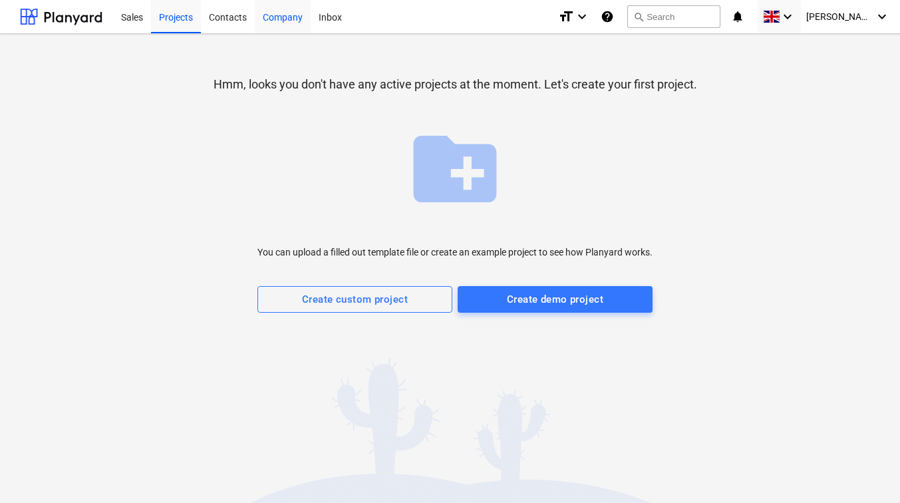
click at [299, 12] on div "Company" at bounding box center [283, 16] width 56 height 34
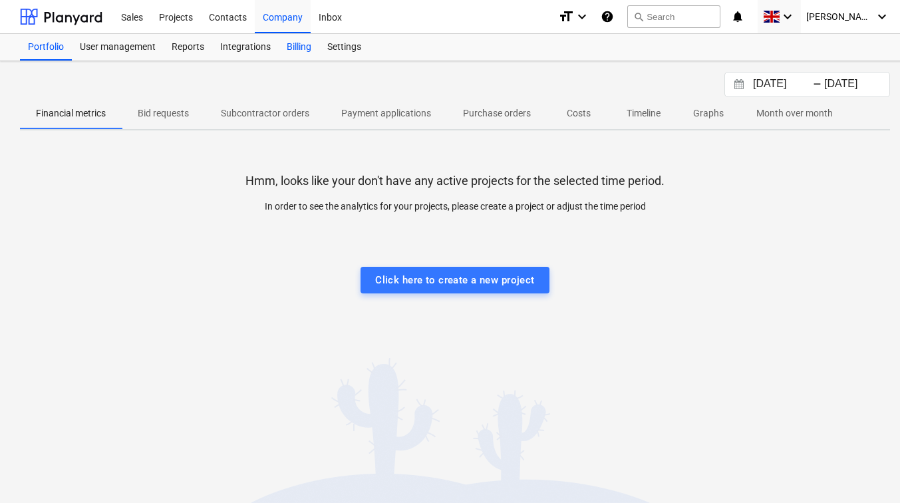
click at [298, 50] on div "Billing" at bounding box center [299, 47] width 41 height 27
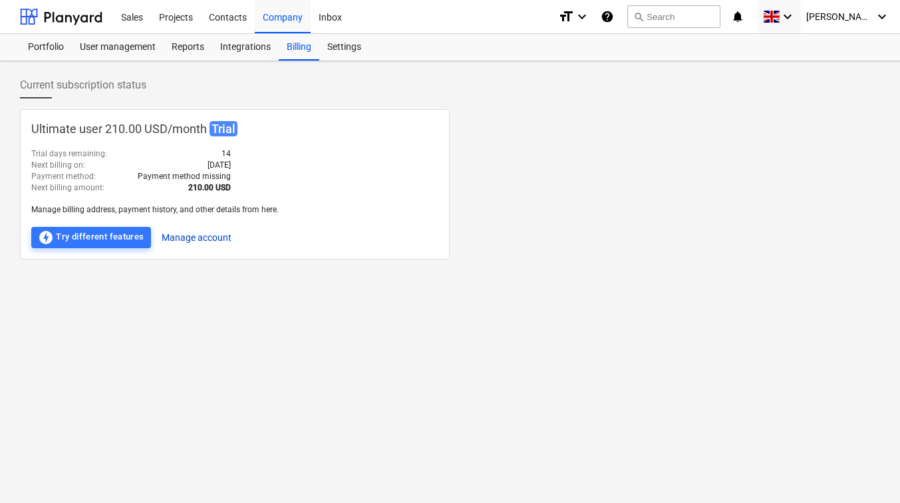
click at [180, 233] on button "Manage account" at bounding box center [197, 237] width 70 height 21
click at [222, 126] on span "Trial" at bounding box center [223, 128] width 28 height 15
click at [699, 14] on button "search Search" at bounding box center [673, 16] width 93 height 23
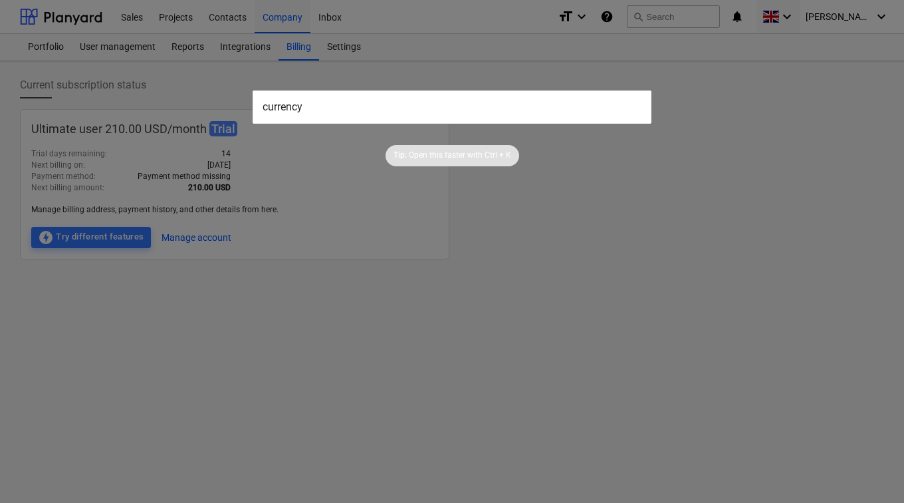
click at [360, 106] on input "currency" at bounding box center [452, 106] width 399 height 33
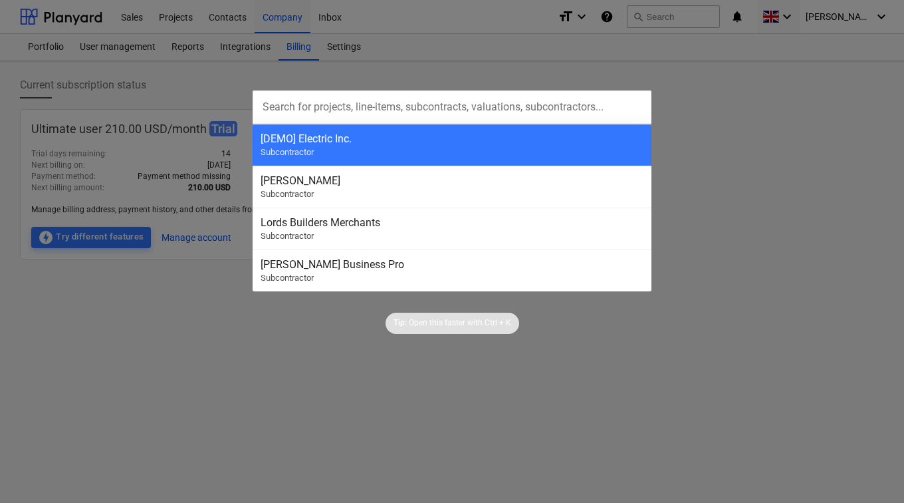
click at [707, 162] on div at bounding box center [452, 251] width 904 height 503
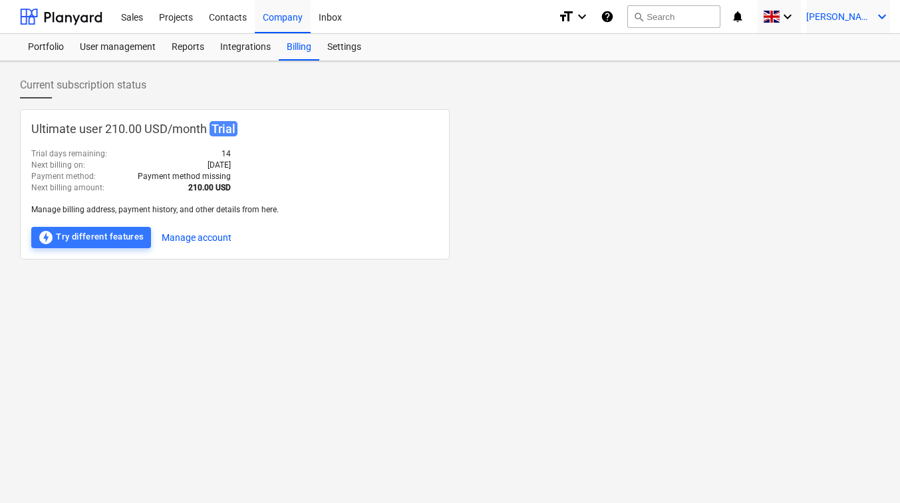
click at [848, 19] on span "[PERSON_NAME]" at bounding box center [839, 16] width 66 height 11
click at [835, 76] on div "Settings" at bounding box center [850, 86] width 80 height 21
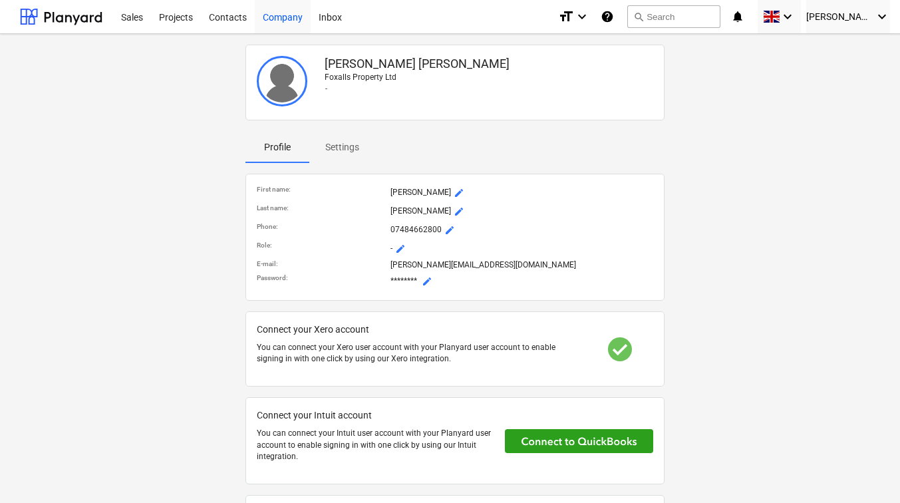
click at [289, 17] on div "Company" at bounding box center [283, 16] width 56 height 34
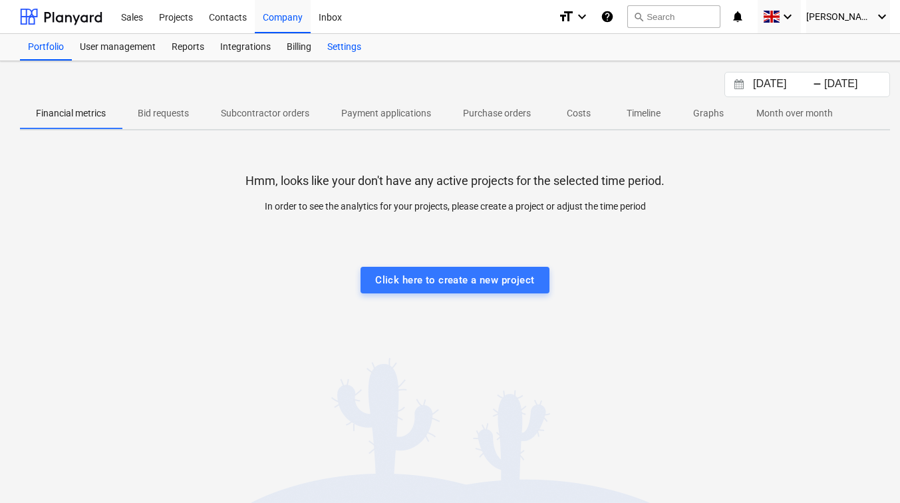
click at [335, 47] on div "Settings" at bounding box center [344, 47] width 50 height 27
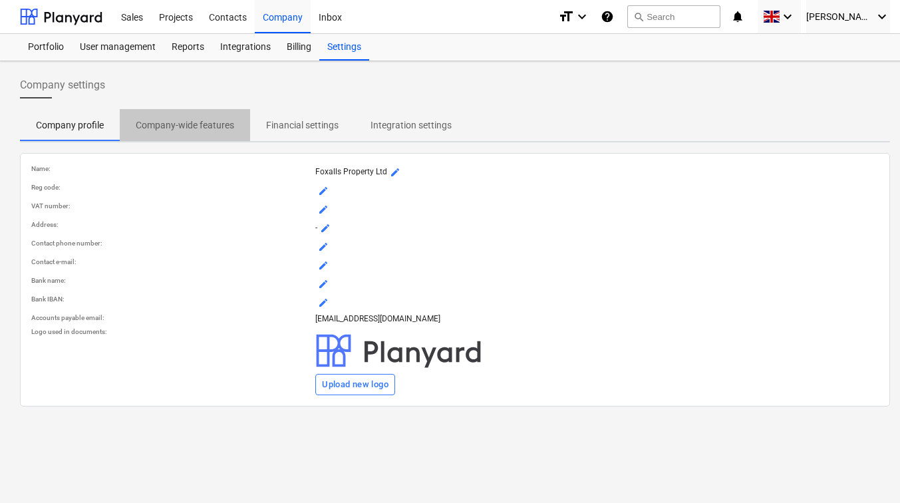
click at [184, 126] on p "Company-wide features" at bounding box center [185, 125] width 98 height 14
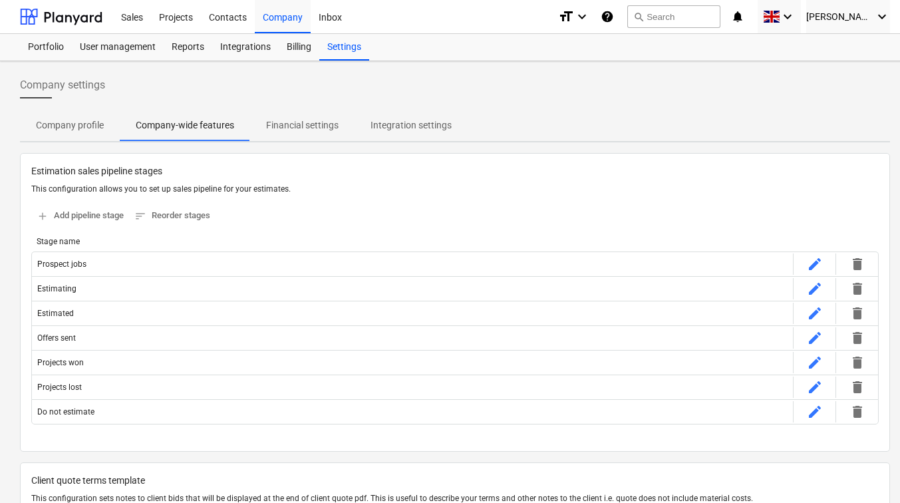
click at [313, 96] on div "Company settings" at bounding box center [455, 90] width 870 height 37
click at [308, 122] on p "Financial settings" at bounding box center [302, 125] width 72 height 14
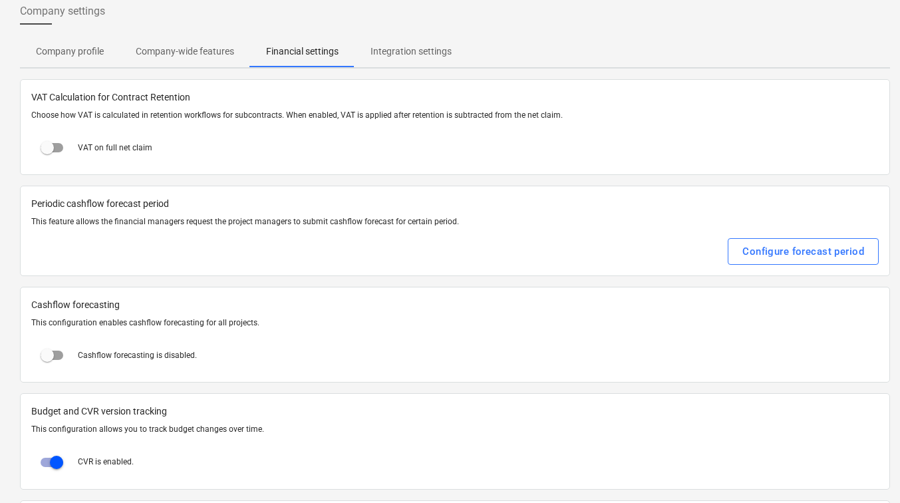
scroll to position [193, 0]
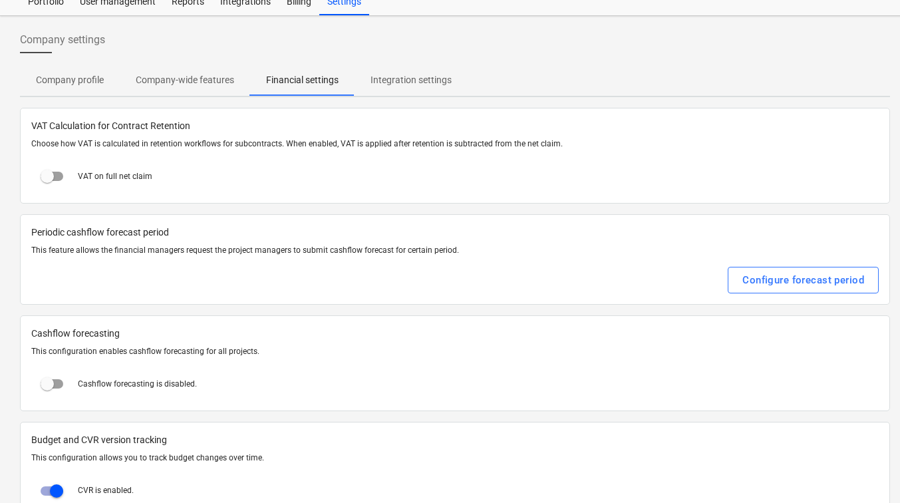
click at [396, 88] on span "Integration settings" at bounding box center [410, 80] width 113 height 22
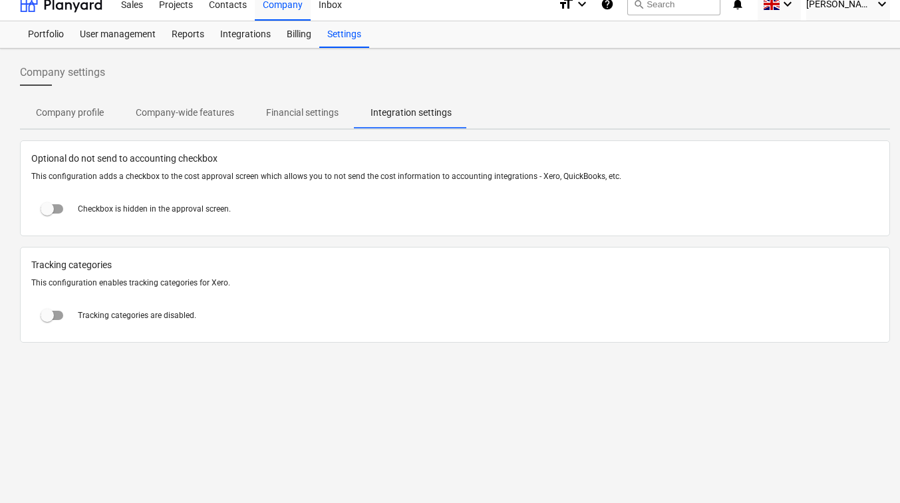
scroll to position [13, 0]
click at [80, 106] on p "Company profile" at bounding box center [70, 113] width 68 height 14
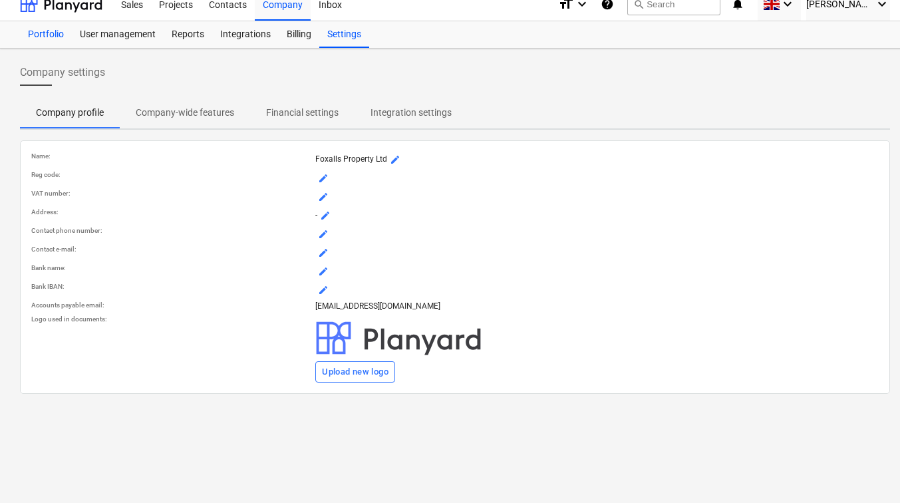
click at [47, 31] on div "Portfolio" at bounding box center [46, 34] width 52 height 27
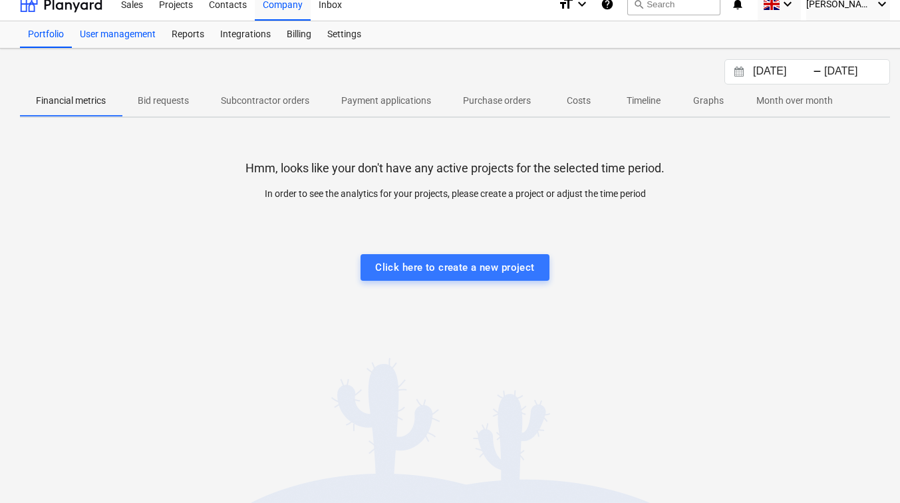
click at [99, 36] on div "User management" at bounding box center [118, 34] width 92 height 27
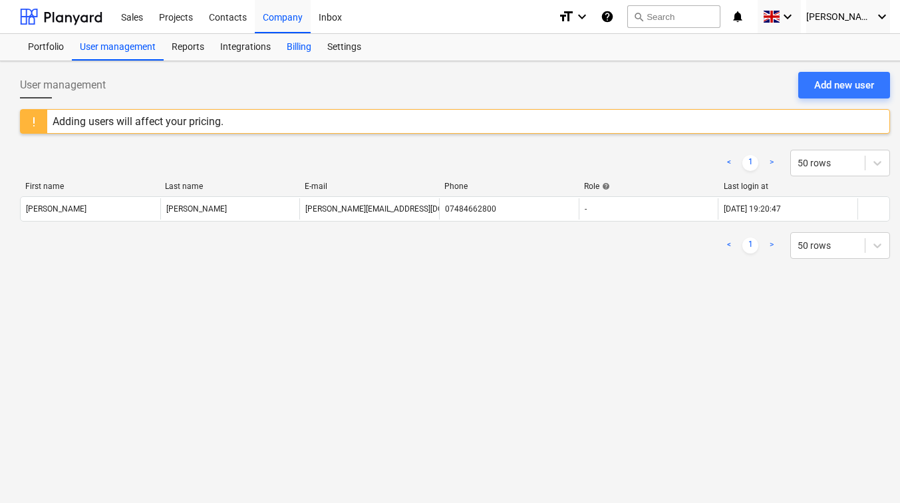
click at [305, 46] on div "Billing" at bounding box center [299, 47] width 41 height 27
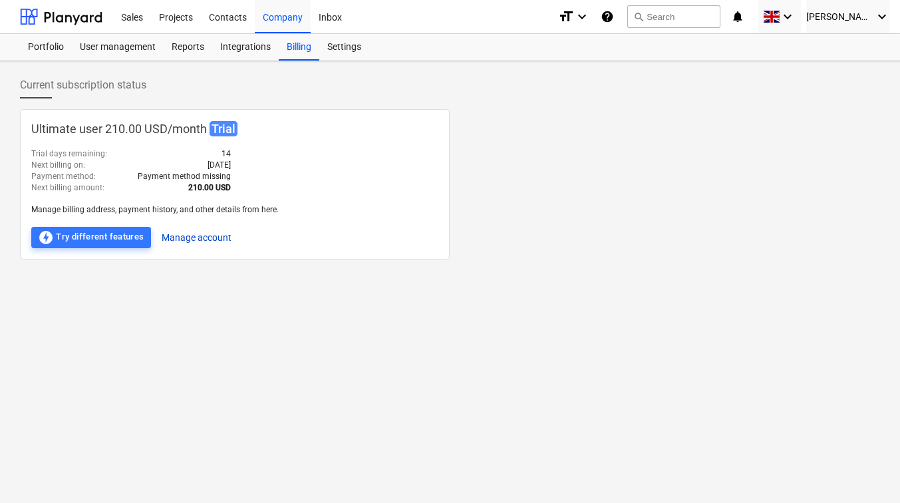
click at [201, 232] on button "Manage account" at bounding box center [197, 237] width 70 height 21
click at [86, 16] on div at bounding box center [61, 16] width 82 height 33
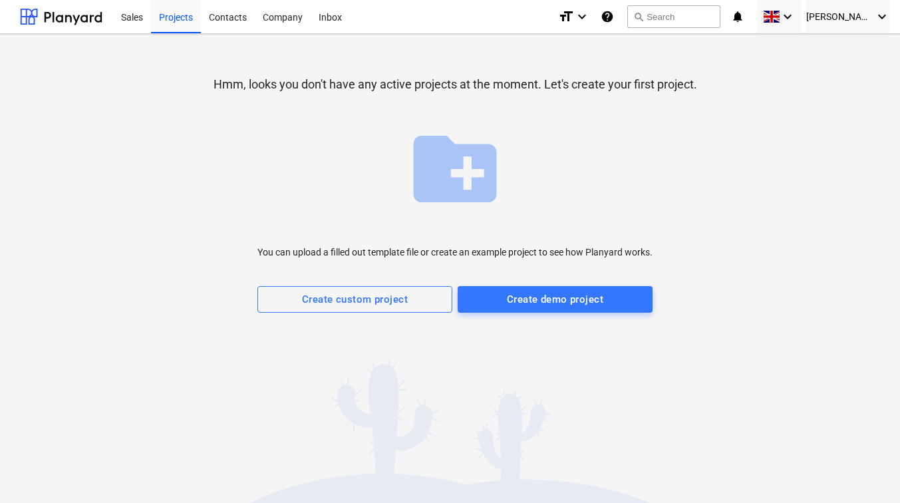
click at [820, 229] on div "Hmm, looks you don't have any active projects at the moment. Let's create your …" at bounding box center [455, 192] width 870 height 295
click at [132, 19] on div "Sales" at bounding box center [132, 16] width 38 height 34
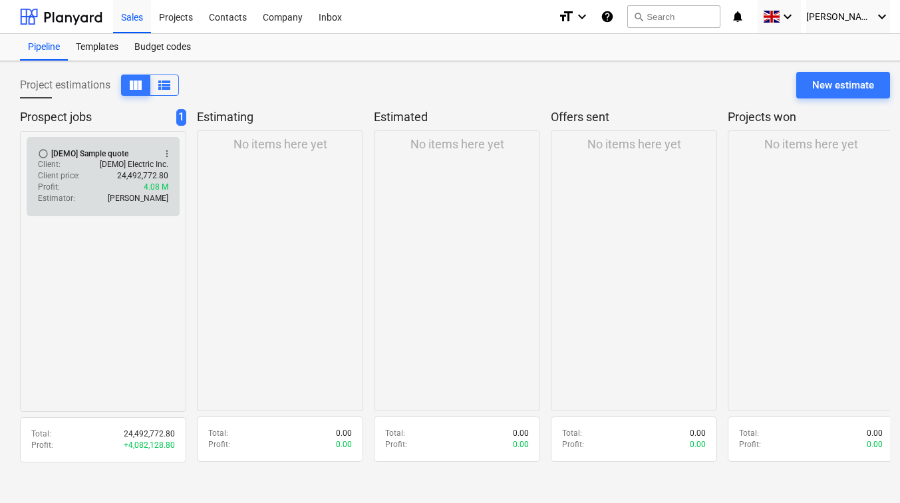
click at [164, 154] on span "more_vert" at bounding box center [167, 153] width 11 height 11
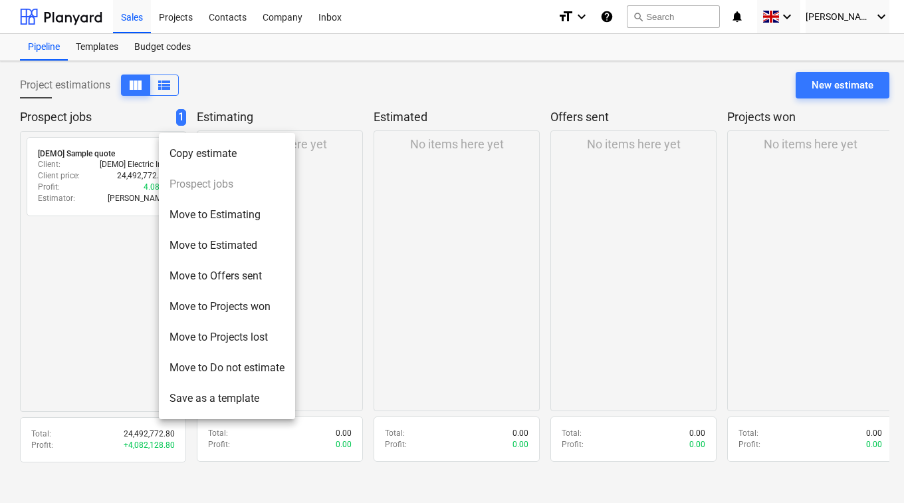
click at [102, 188] on div at bounding box center [452, 251] width 904 height 503
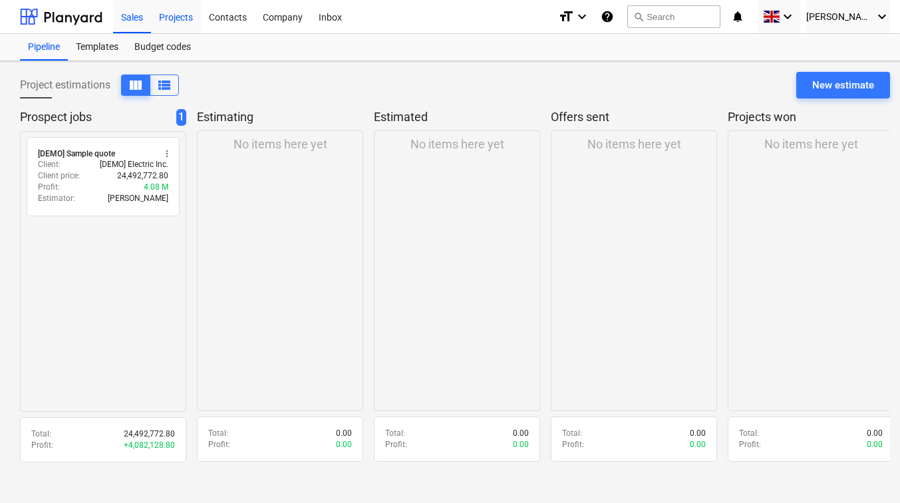
click at [176, 12] on div "Projects" at bounding box center [176, 16] width 50 height 34
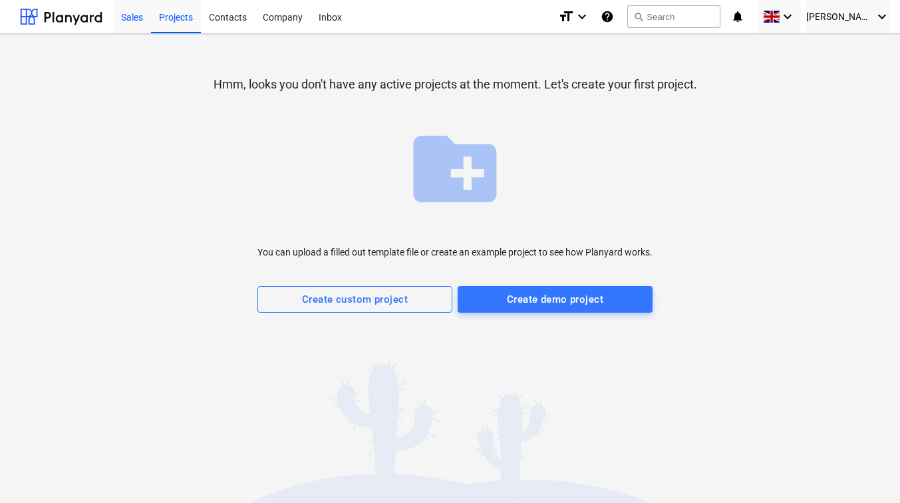
click at [134, 19] on div "Sales" at bounding box center [132, 16] width 38 height 34
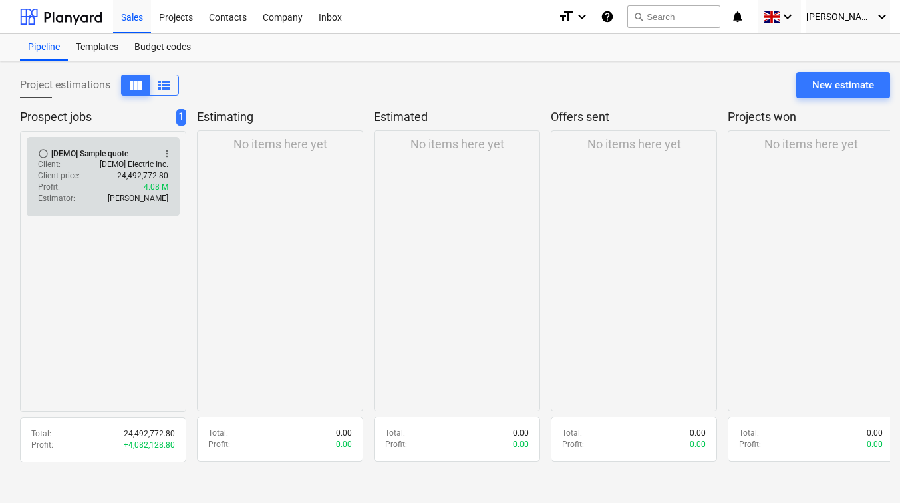
click at [42, 151] on span "radio_button_unchecked" at bounding box center [43, 153] width 11 height 11
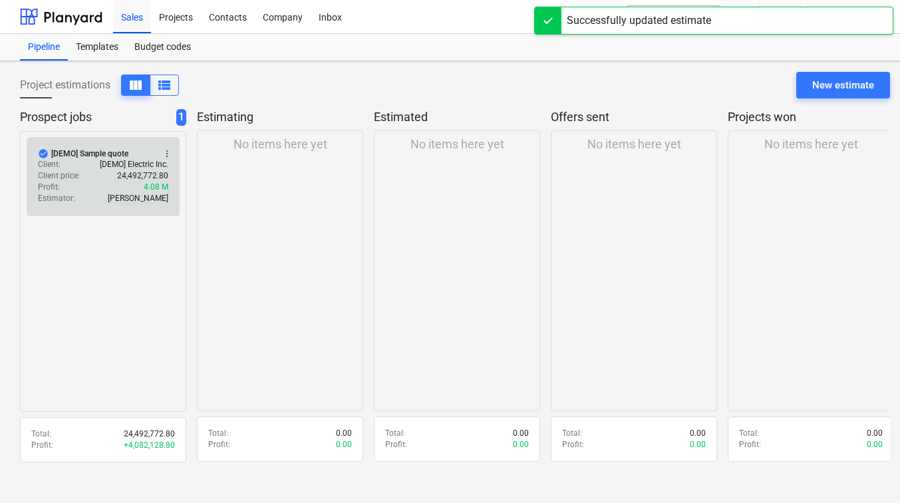
click at [41, 151] on span "check_circle" at bounding box center [43, 153] width 11 height 11
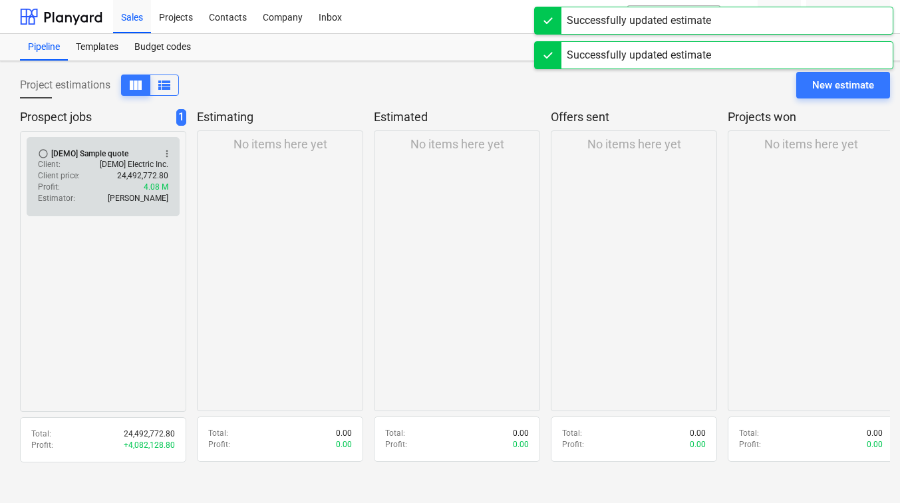
click at [90, 174] on div "Client price : 24,492,772.80" at bounding box center [103, 175] width 130 height 11
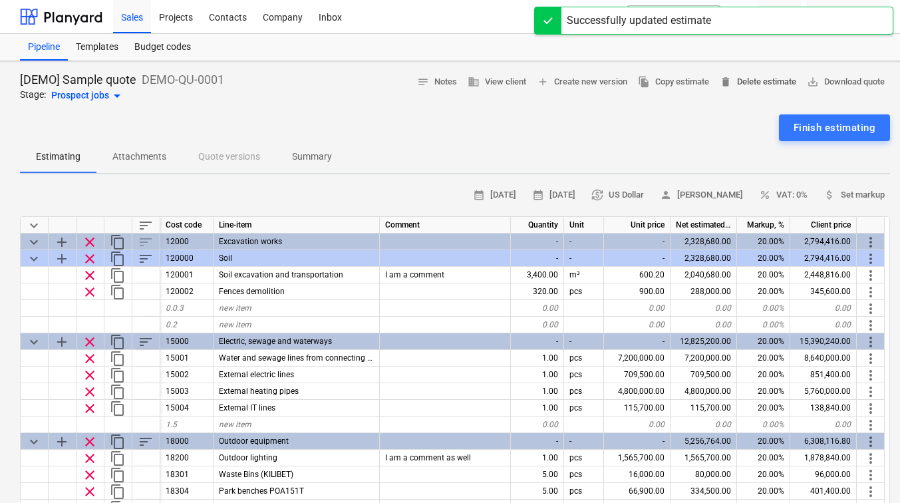
click at [753, 77] on span "delete Delete estimate" at bounding box center [757, 81] width 76 height 15
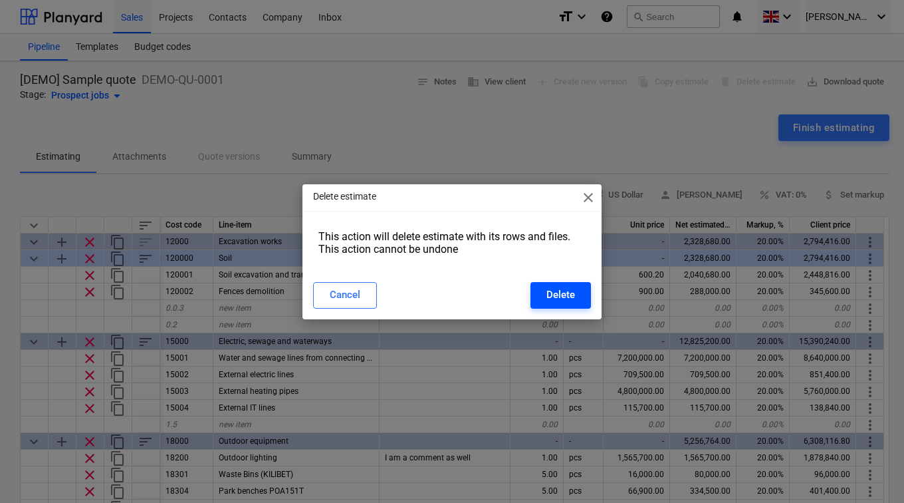
click at [560, 289] on div "Delete" at bounding box center [561, 294] width 29 height 17
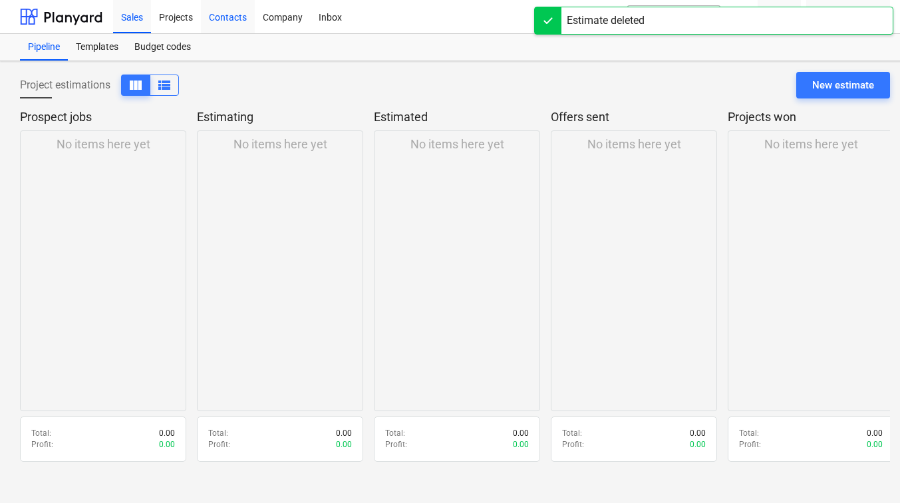
click at [230, 5] on div "Contacts" at bounding box center [228, 16] width 54 height 34
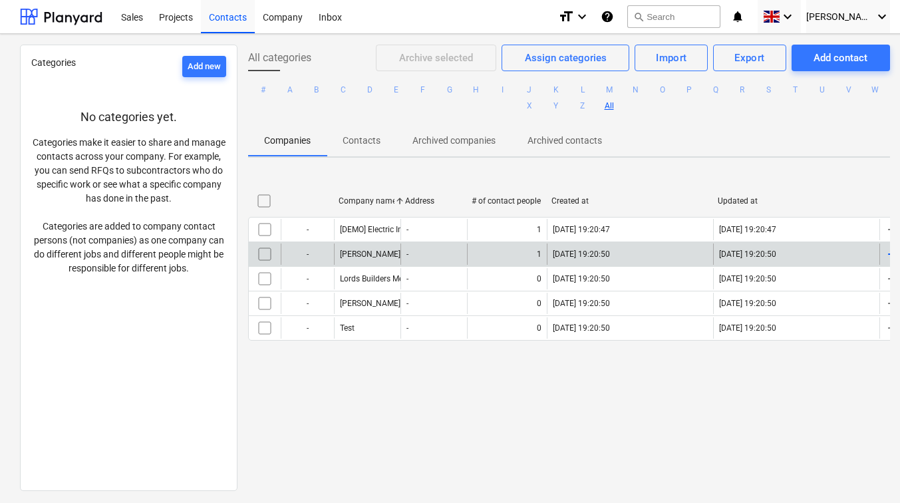
click at [268, 249] on input "checkbox" at bounding box center [264, 253] width 21 height 21
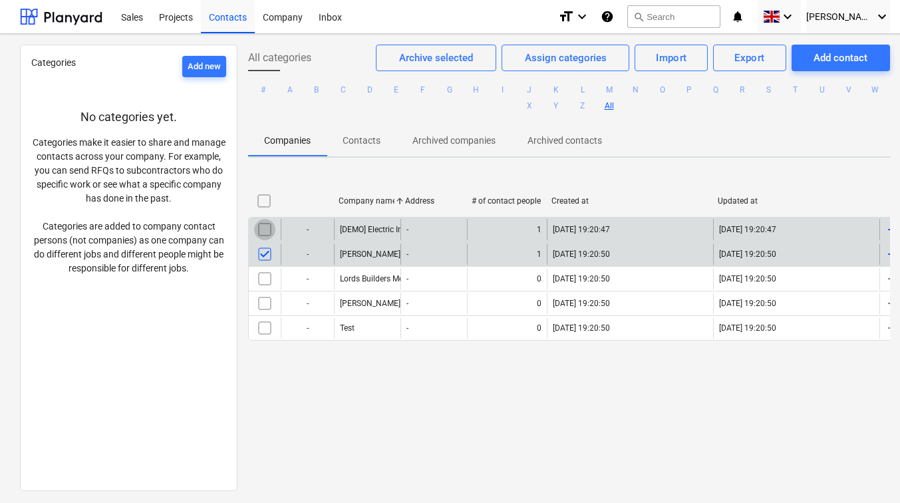
click at [264, 231] on input "checkbox" at bounding box center [264, 229] width 21 height 21
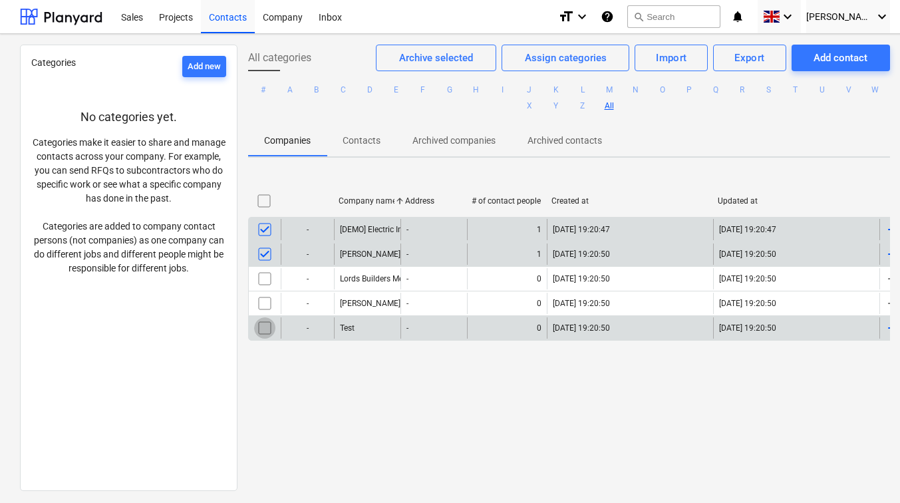
click at [263, 326] on input "checkbox" at bounding box center [264, 327] width 21 height 21
drag, startPoint x: 300, startPoint y: 236, endPoint x: 349, endPoint y: 433, distance: 202.9
click at [349, 433] on div "All categories Archive selected Assign categories Import Export Add contact # A…" at bounding box center [568, 267] width 663 height 445
click at [372, 386] on div "All categories Archive selected Assign categories Import Export Add contact # A…" at bounding box center [568, 267] width 663 height 445
click at [356, 232] on div "[DEMO] Electric Inc." at bounding box center [374, 229] width 68 height 9
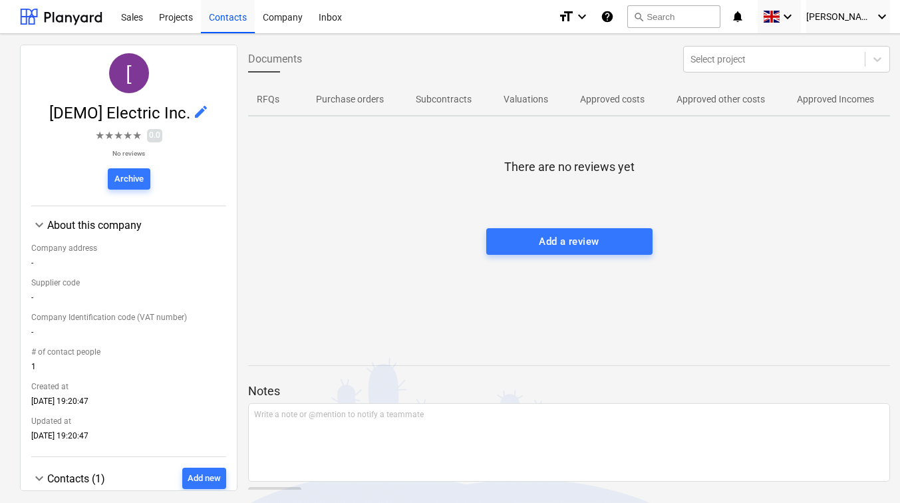
scroll to position [37, 0]
click at [127, 170] on button "Archive" at bounding box center [129, 179] width 43 height 21
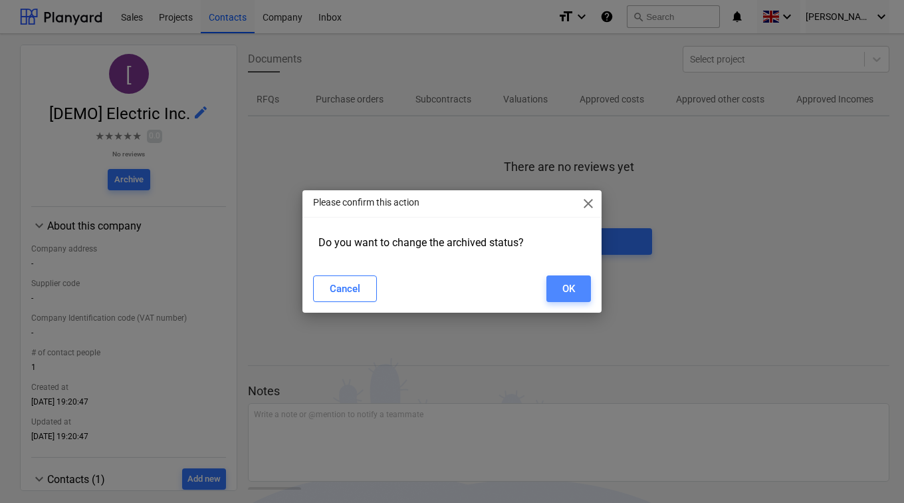
click at [563, 287] on div "OK" at bounding box center [568, 288] width 13 height 17
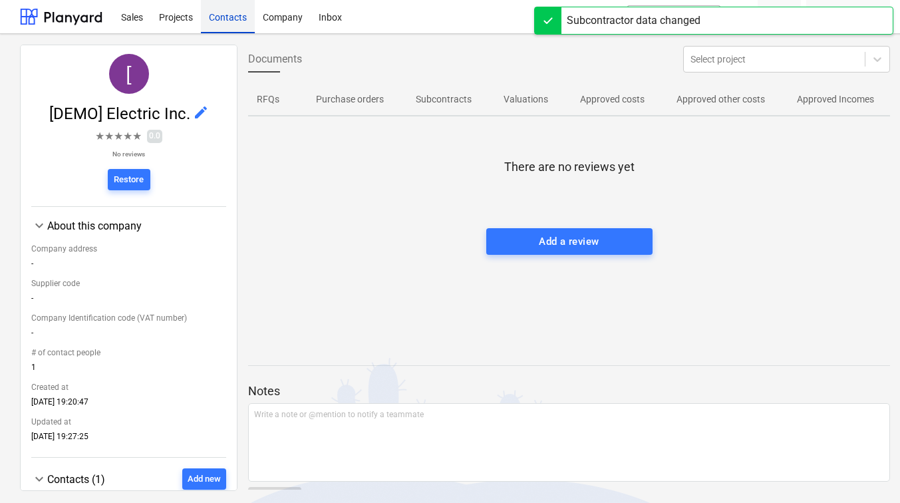
click at [230, 13] on div "Contacts" at bounding box center [228, 16] width 54 height 34
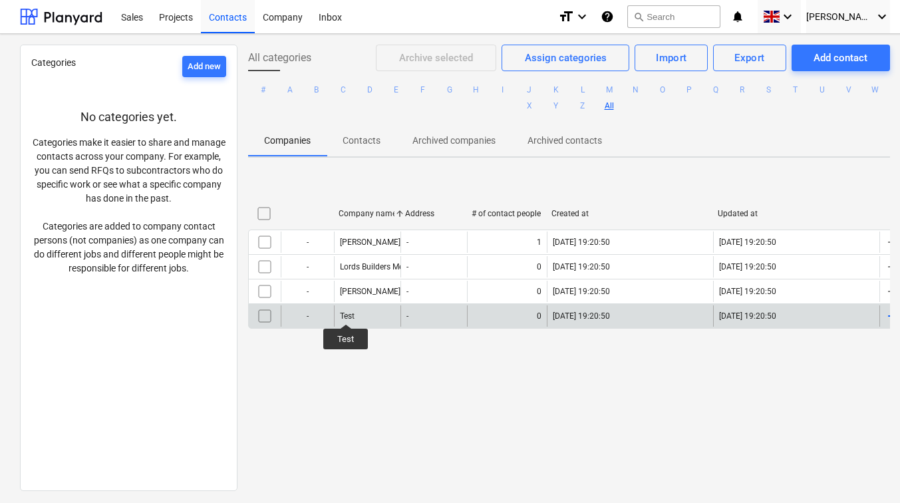
click at [345, 312] on div "Test" at bounding box center [347, 315] width 15 height 9
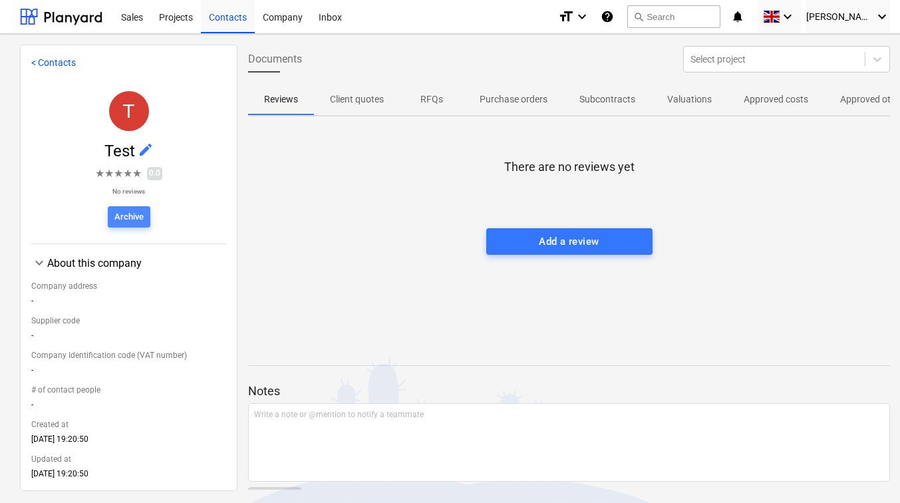
click at [126, 217] on div "Archive" at bounding box center [128, 216] width 29 height 15
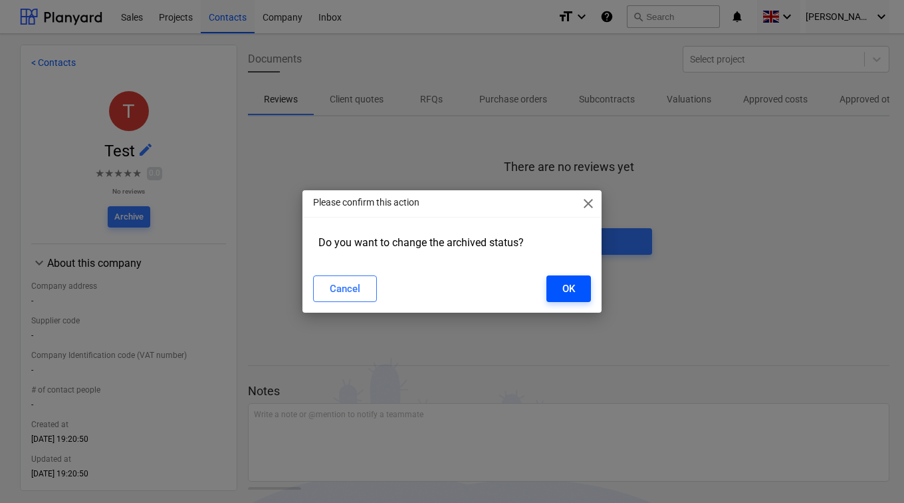
click at [552, 288] on button "OK" at bounding box center [569, 288] width 45 height 27
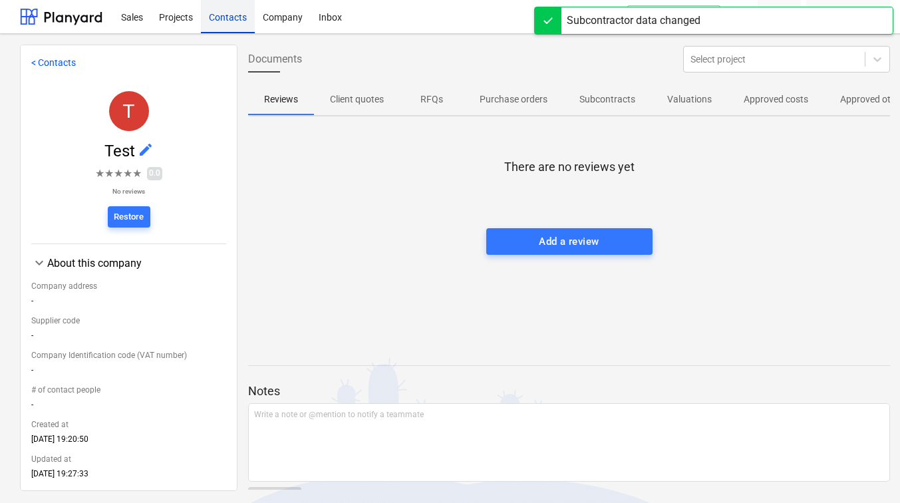
click at [231, 17] on div "Contacts" at bounding box center [228, 16] width 54 height 34
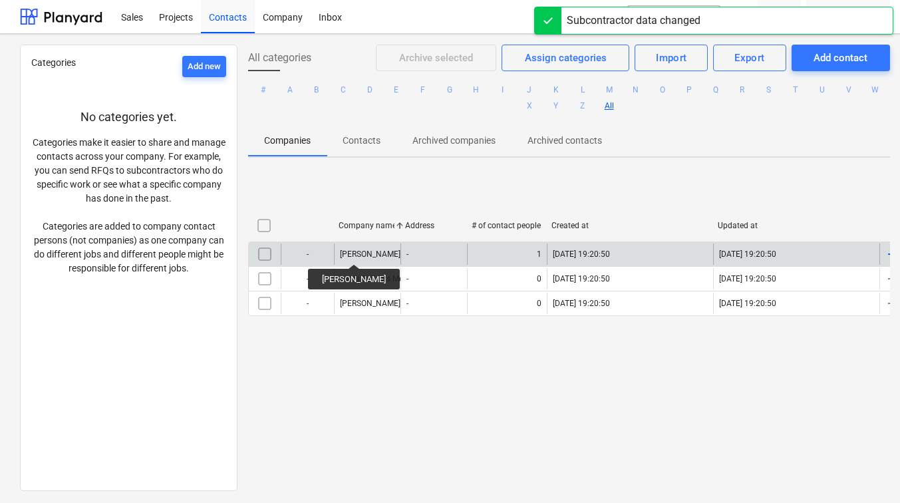
click at [346, 252] on div "[PERSON_NAME]" at bounding box center [370, 253] width 61 height 9
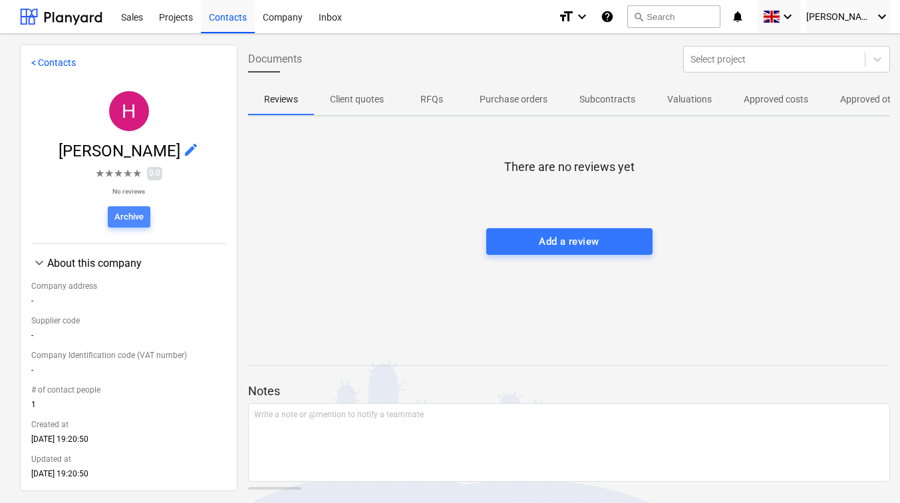
click at [114, 219] on div "Archive" at bounding box center [128, 216] width 29 height 15
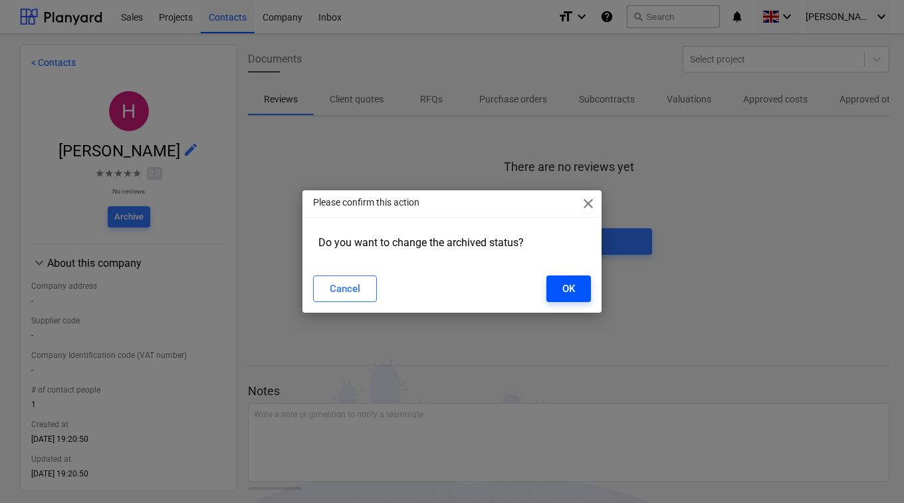
click at [564, 281] on div "OK" at bounding box center [568, 288] width 13 height 17
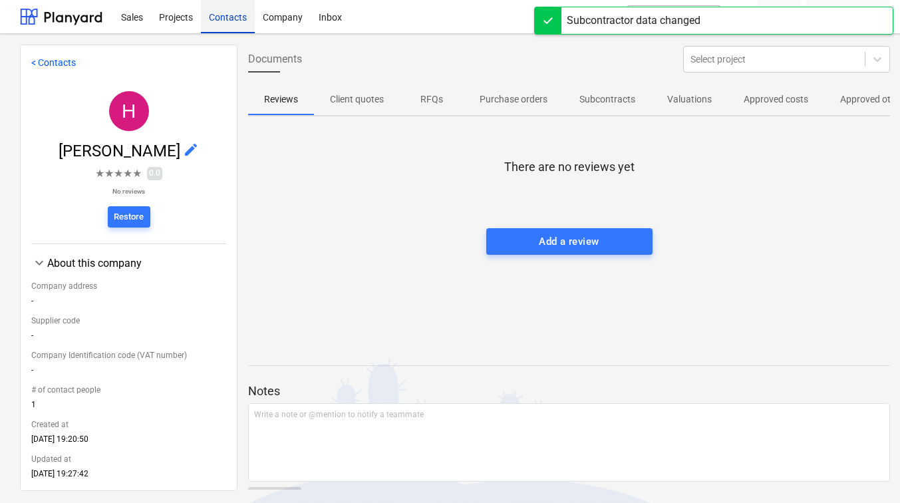
click at [229, 16] on div "Contacts" at bounding box center [228, 16] width 54 height 34
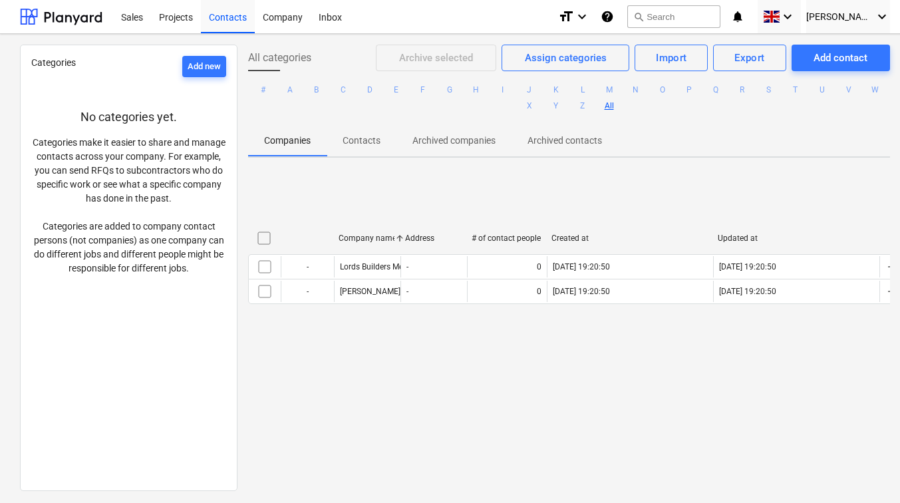
click at [459, 349] on div "Company name Address # of contact people Created at Updated at - Lords Builders…" at bounding box center [569, 267] width 642 height 199
